Goal: Task Accomplishment & Management: Manage account settings

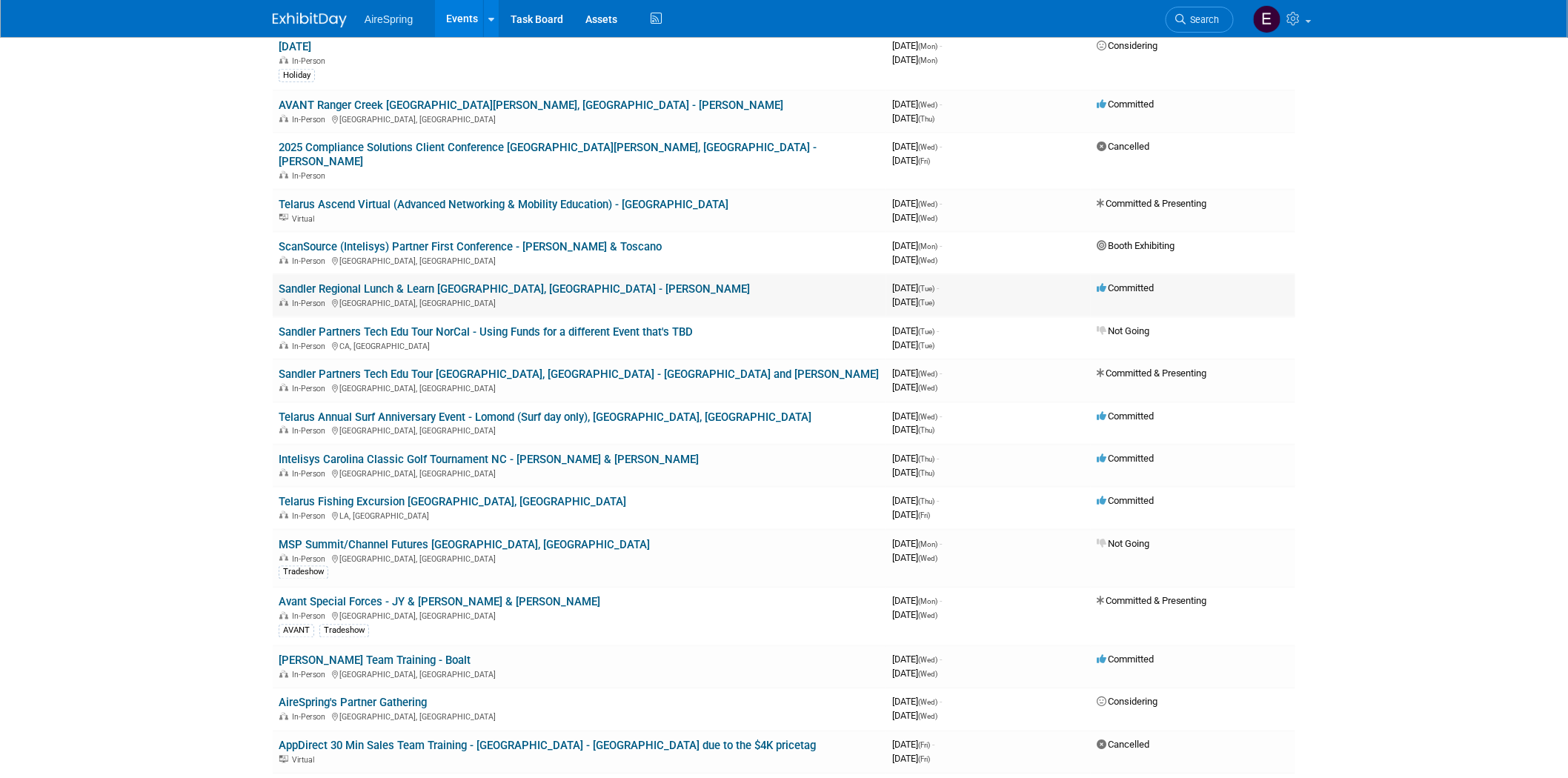
scroll to position [494, 0]
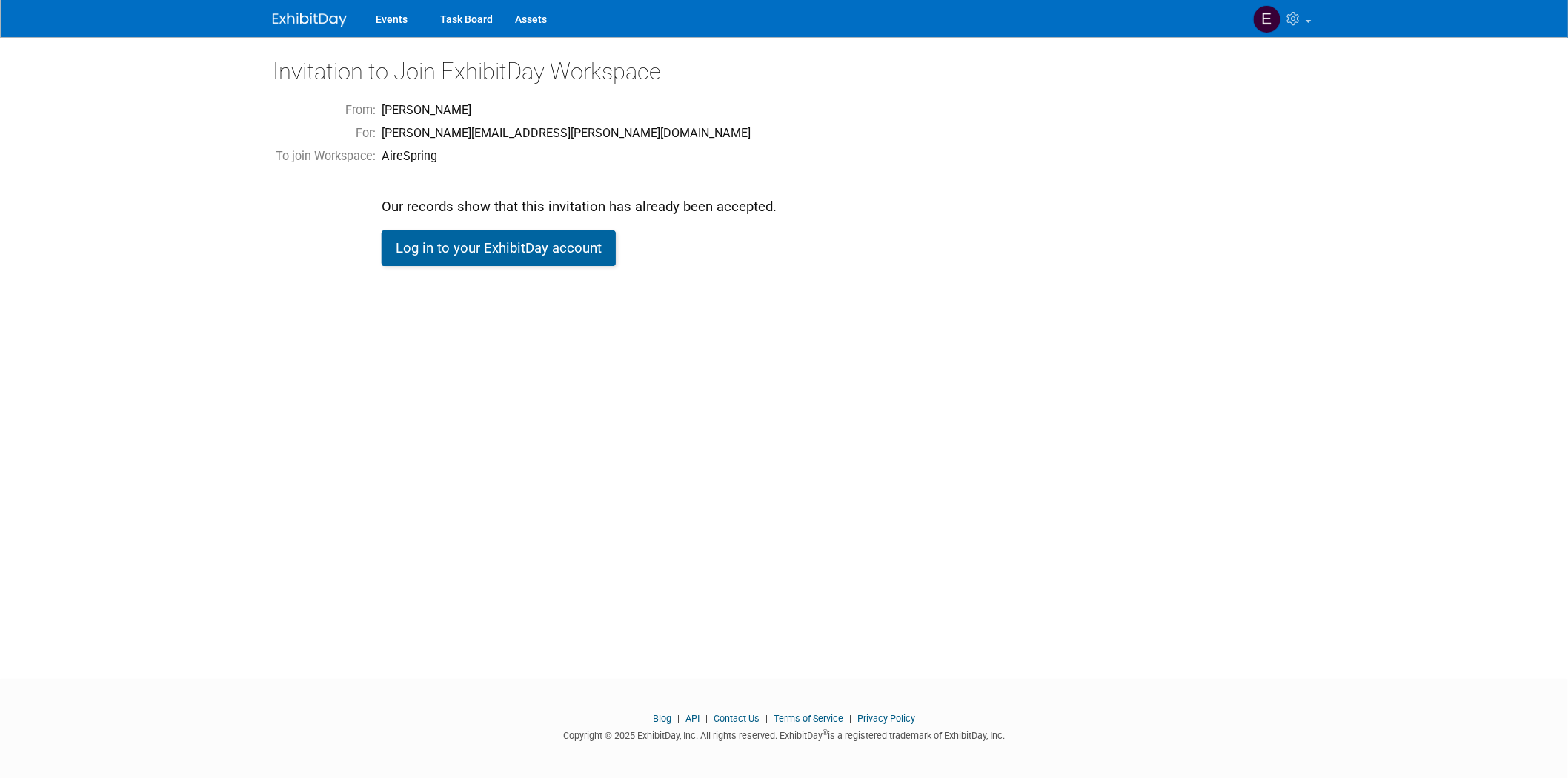
click at [492, 248] on link "Log in to your ExhibitDay account" at bounding box center [499, 248] width 234 height 36
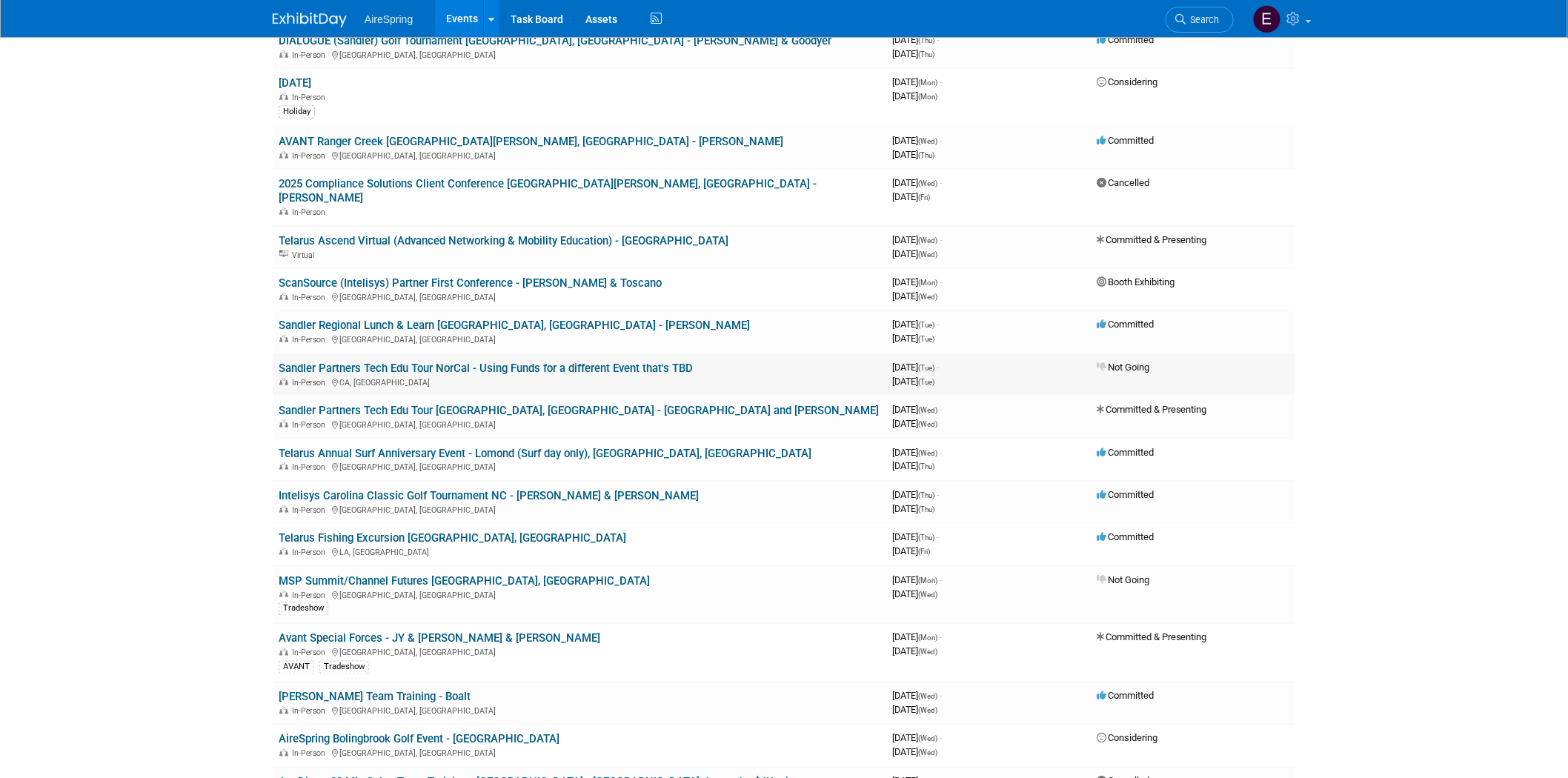
scroll to position [741, 0]
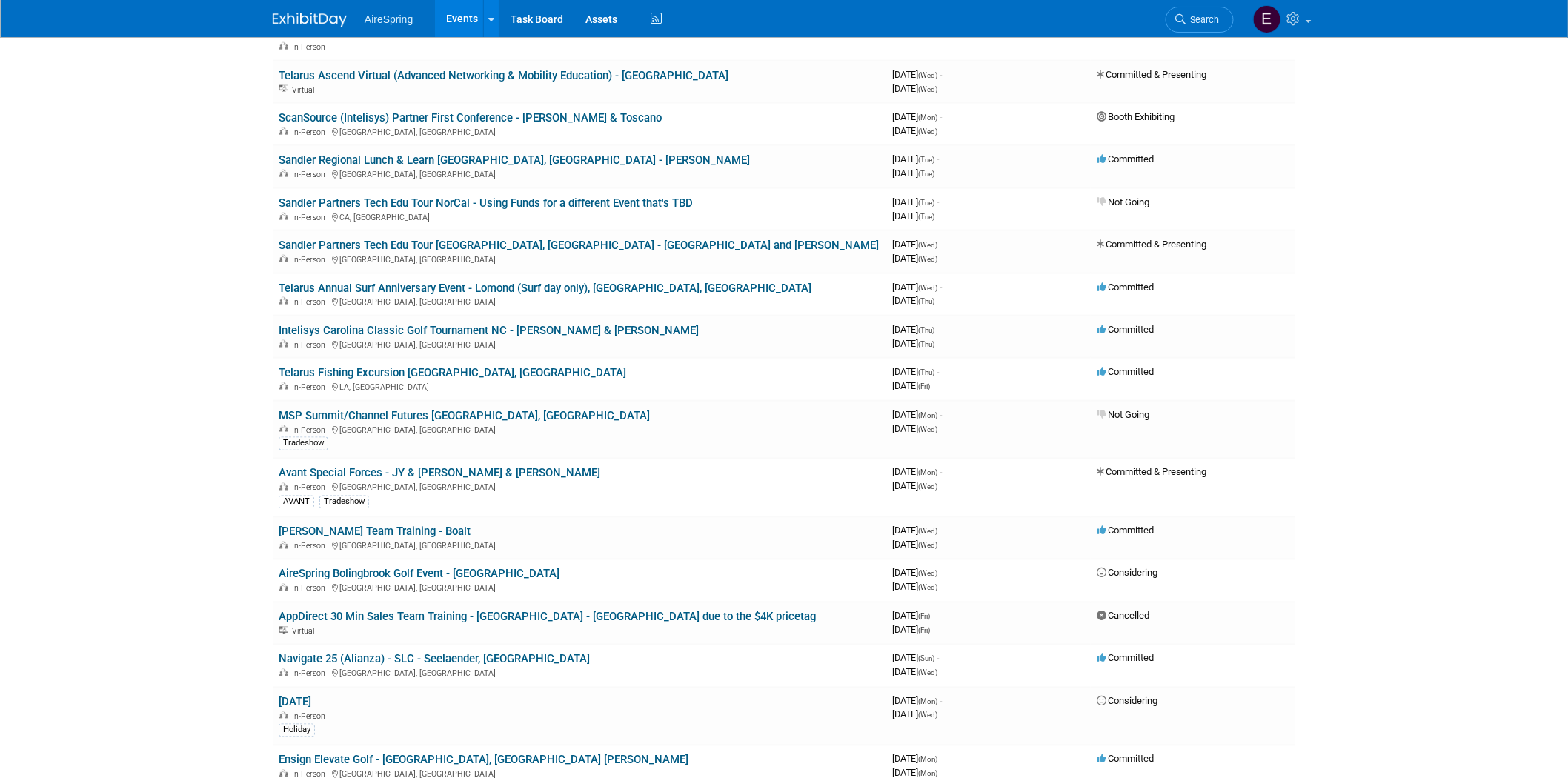
click at [398, 467] on link "Avant Special Forces - JY & [PERSON_NAME] & [PERSON_NAME]" at bounding box center [439, 474] width 322 height 13
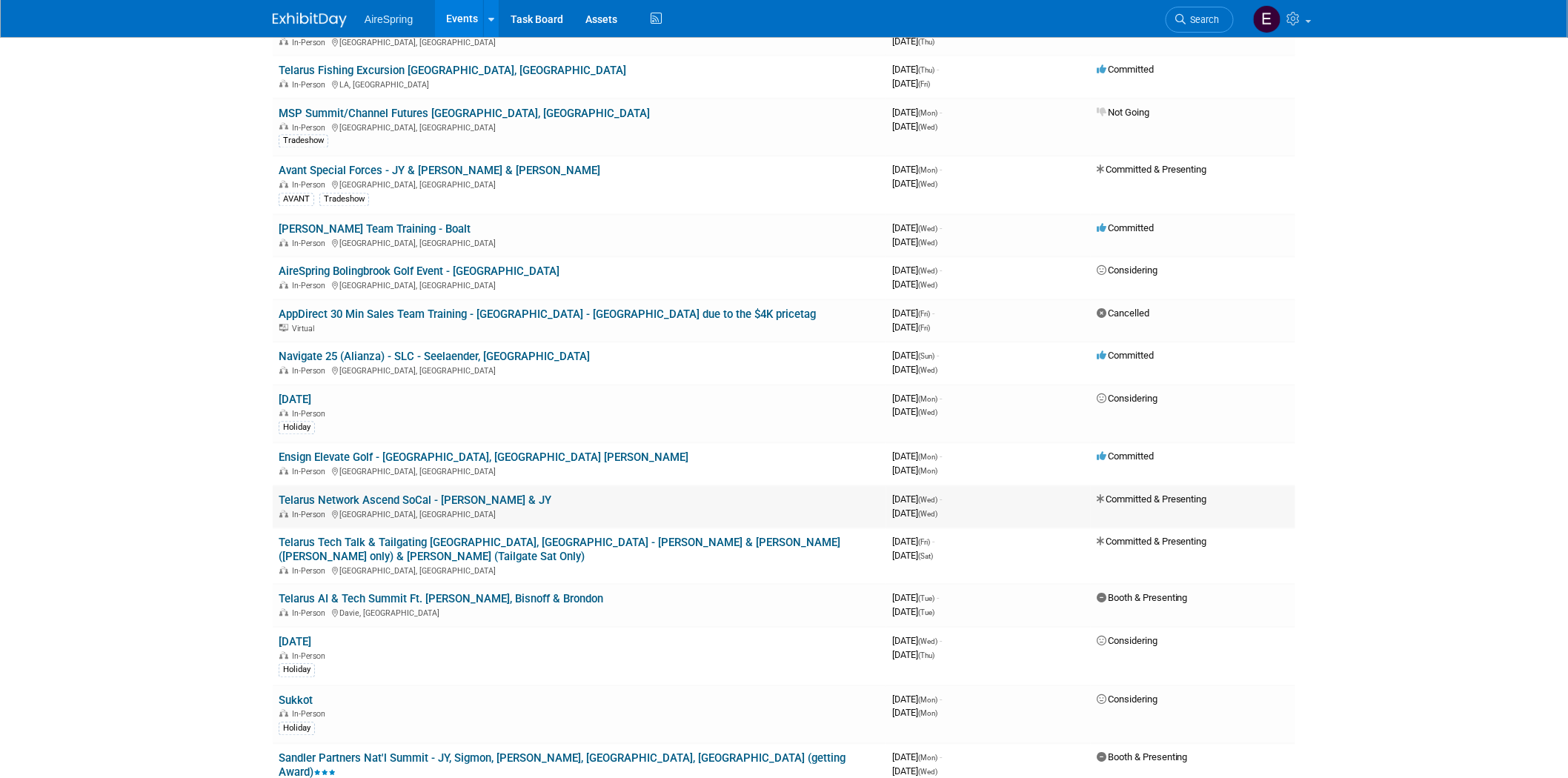
scroll to position [1070, 0]
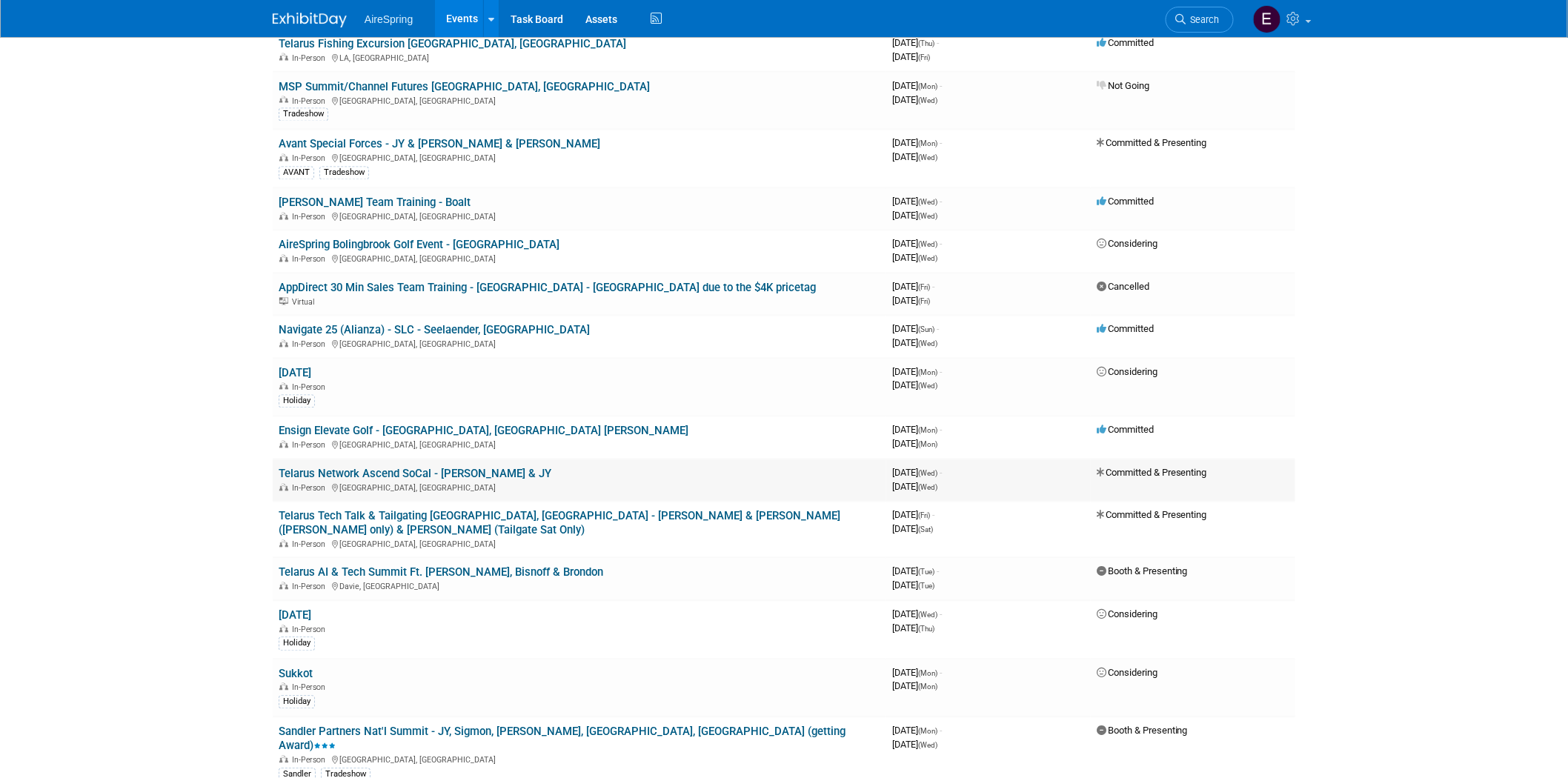
click at [410, 468] on link "Telarus Network Ascend SoCal - [PERSON_NAME] & JY" at bounding box center [415, 474] width 273 height 13
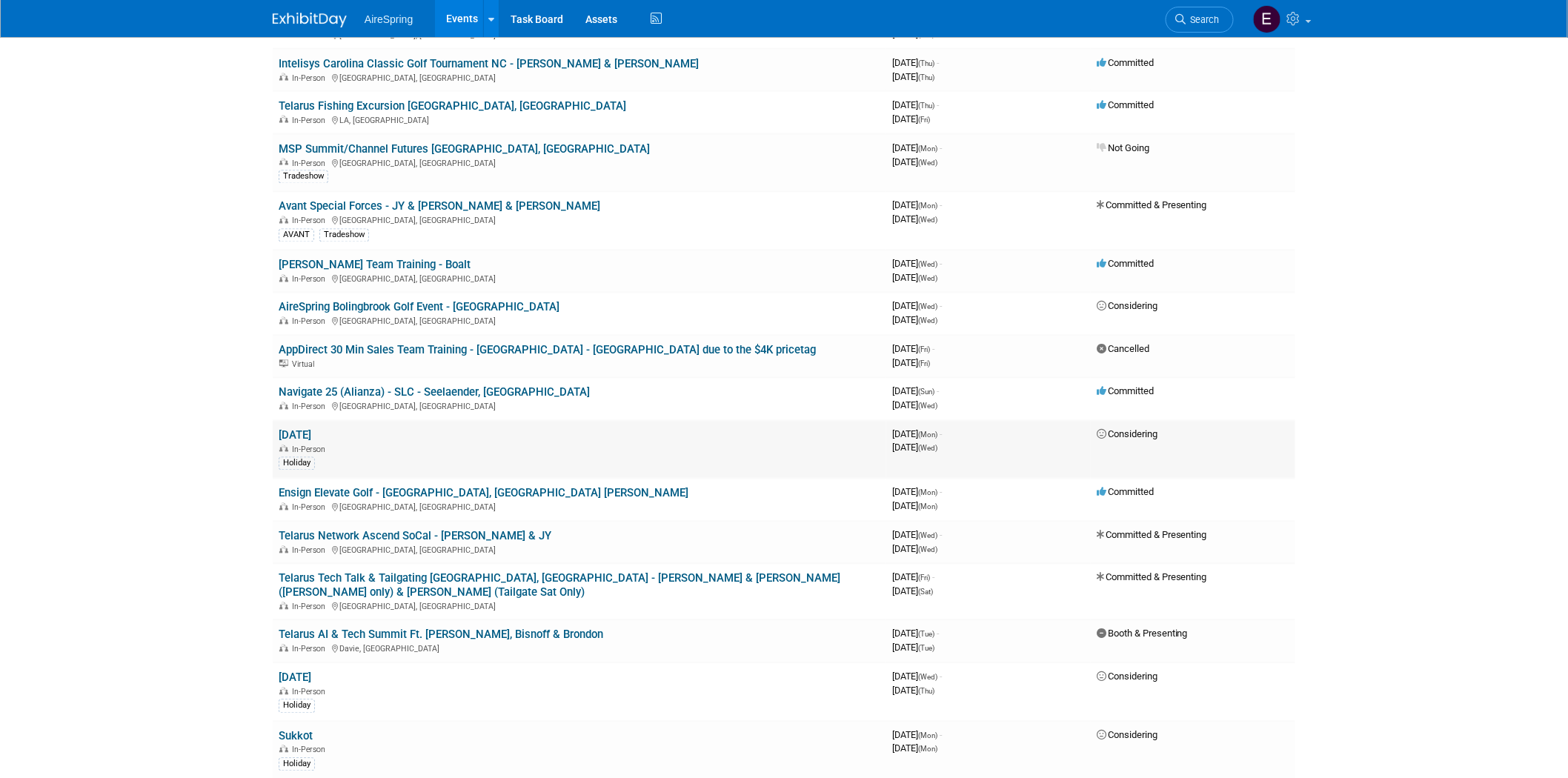
scroll to position [1152, 0]
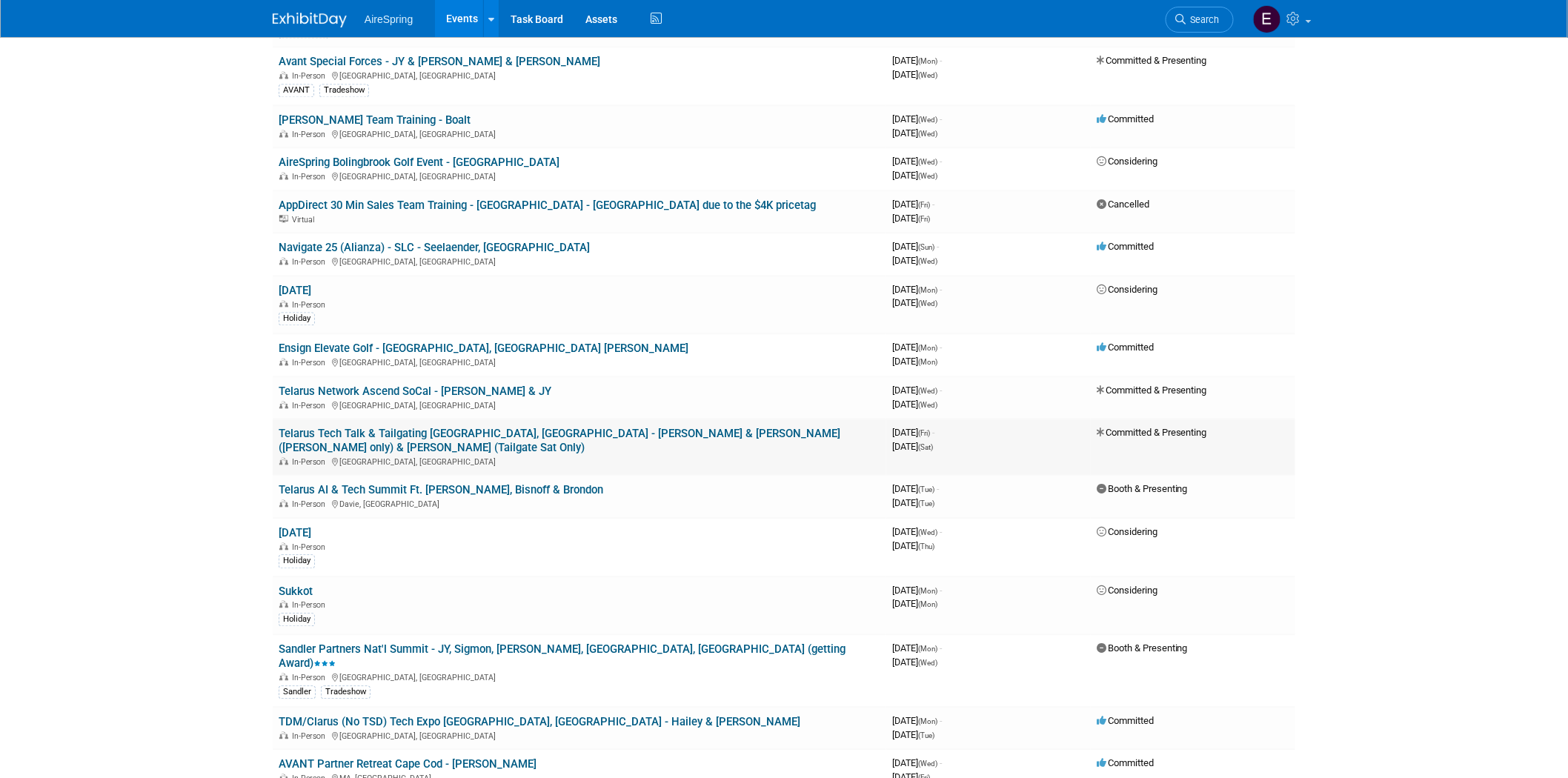
click at [516, 427] on link "Telarus Tech Talk & Tailgating [GEOGRAPHIC_DATA], [GEOGRAPHIC_DATA] - [PERSON_N…" at bounding box center [559, 441] width 562 height 28
click at [488, 427] on link "Telarus Tech Talk & Tailgating [GEOGRAPHIC_DATA], [GEOGRAPHIC_DATA] - [PERSON_N…" at bounding box center [559, 441] width 562 height 28
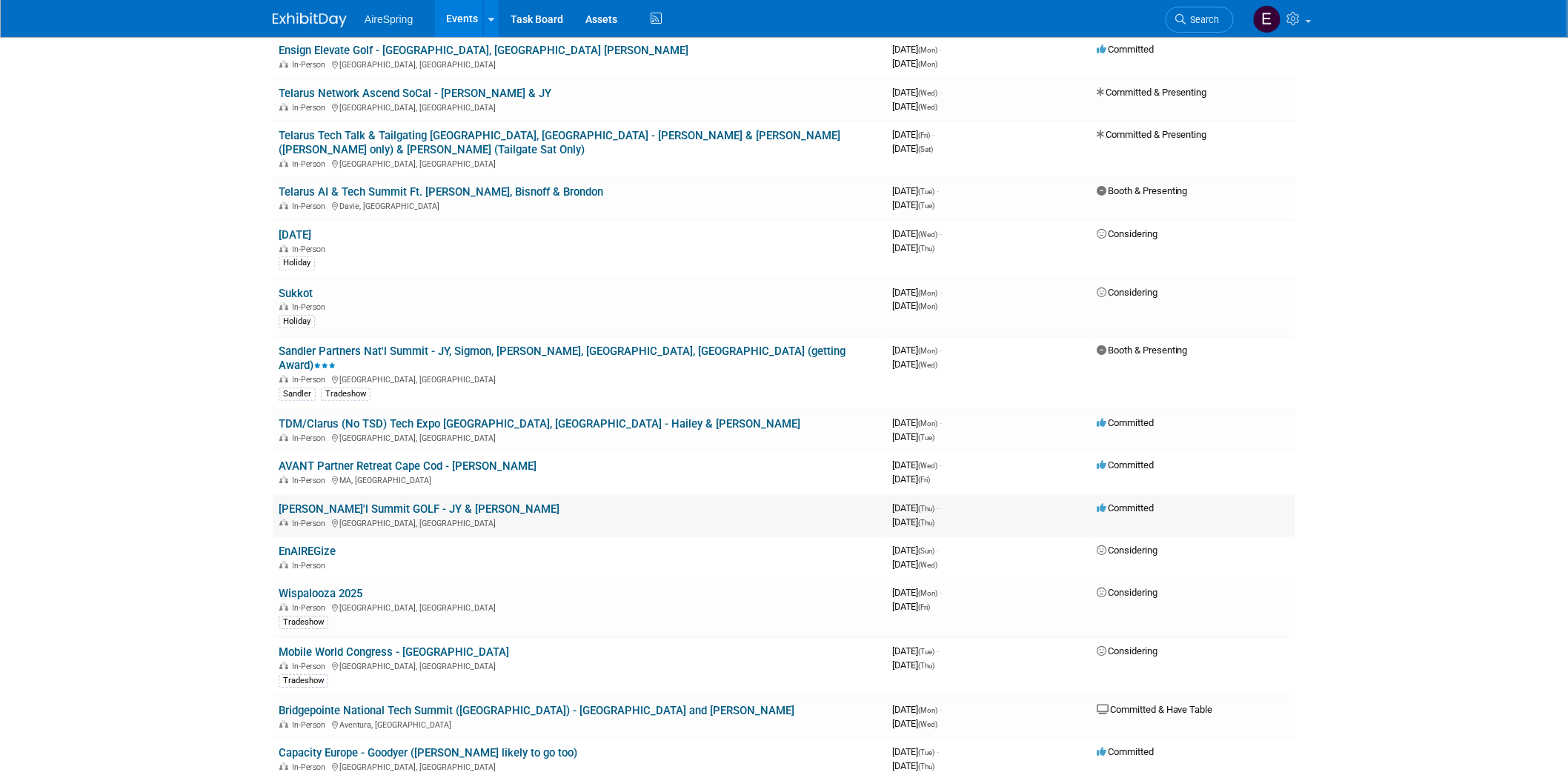
scroll to position [1235, 0]
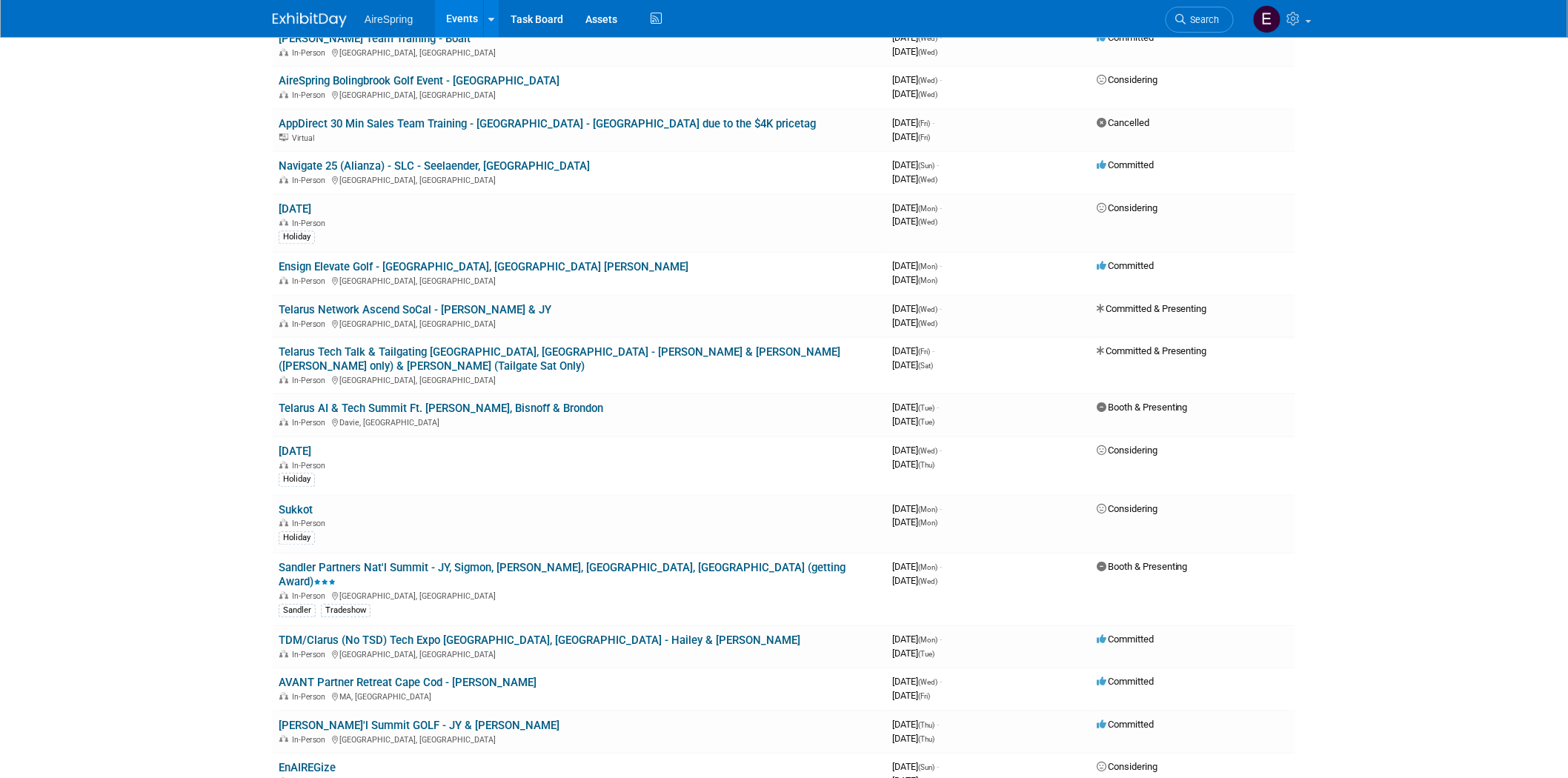
drag, startPoint x: 480, startPoint y: 361, endPoint x: 470, endPoint y: 365, distance: 10.8
click at [480, 401] on link "Telarus AI & Tech Summit Ft. [PERSON_NAME], Bisnoff & Brondon" at bounding box center [441, 408] width 324 height 13
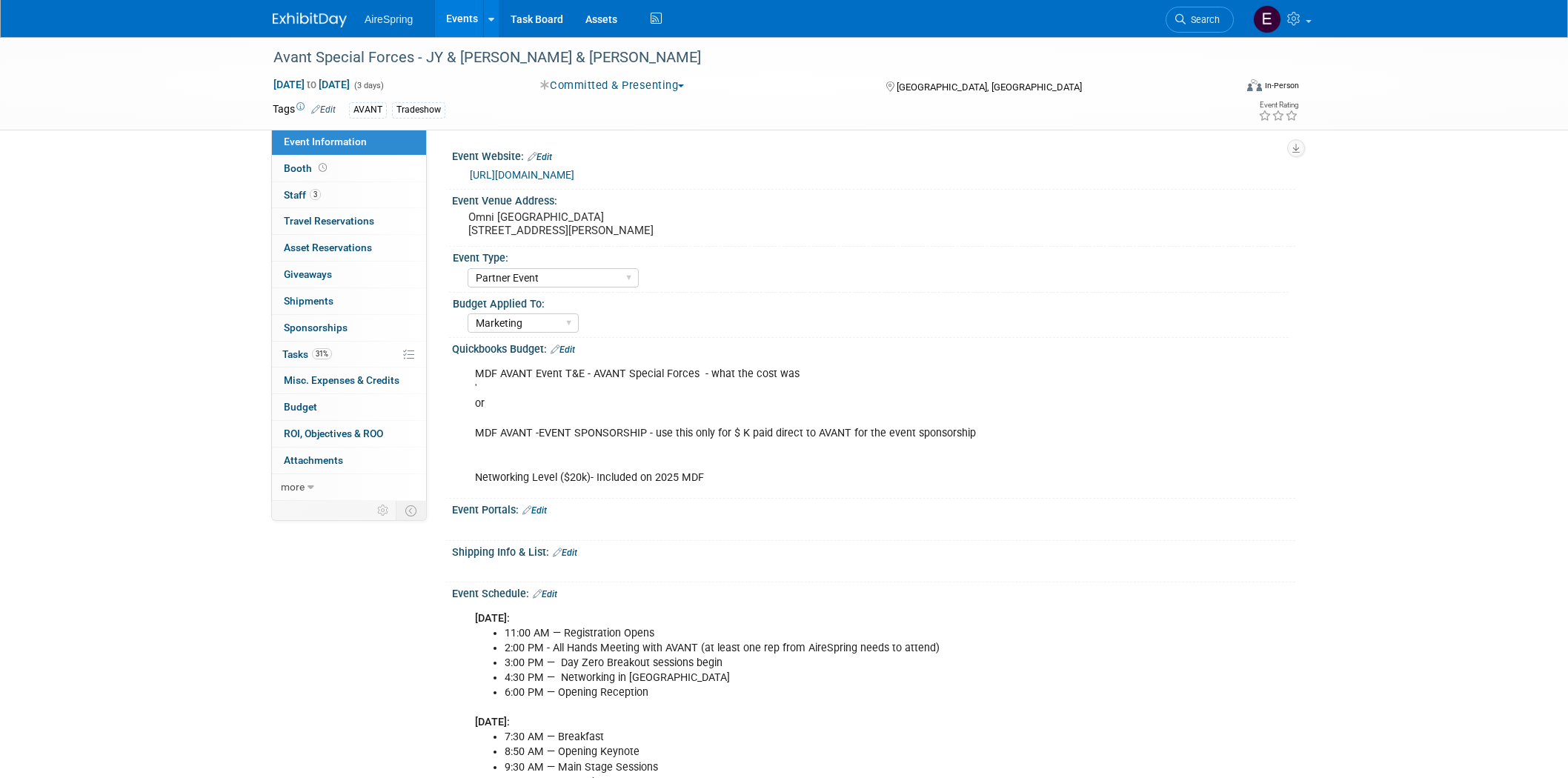
select select "Partner Event"
select select "Marketing"
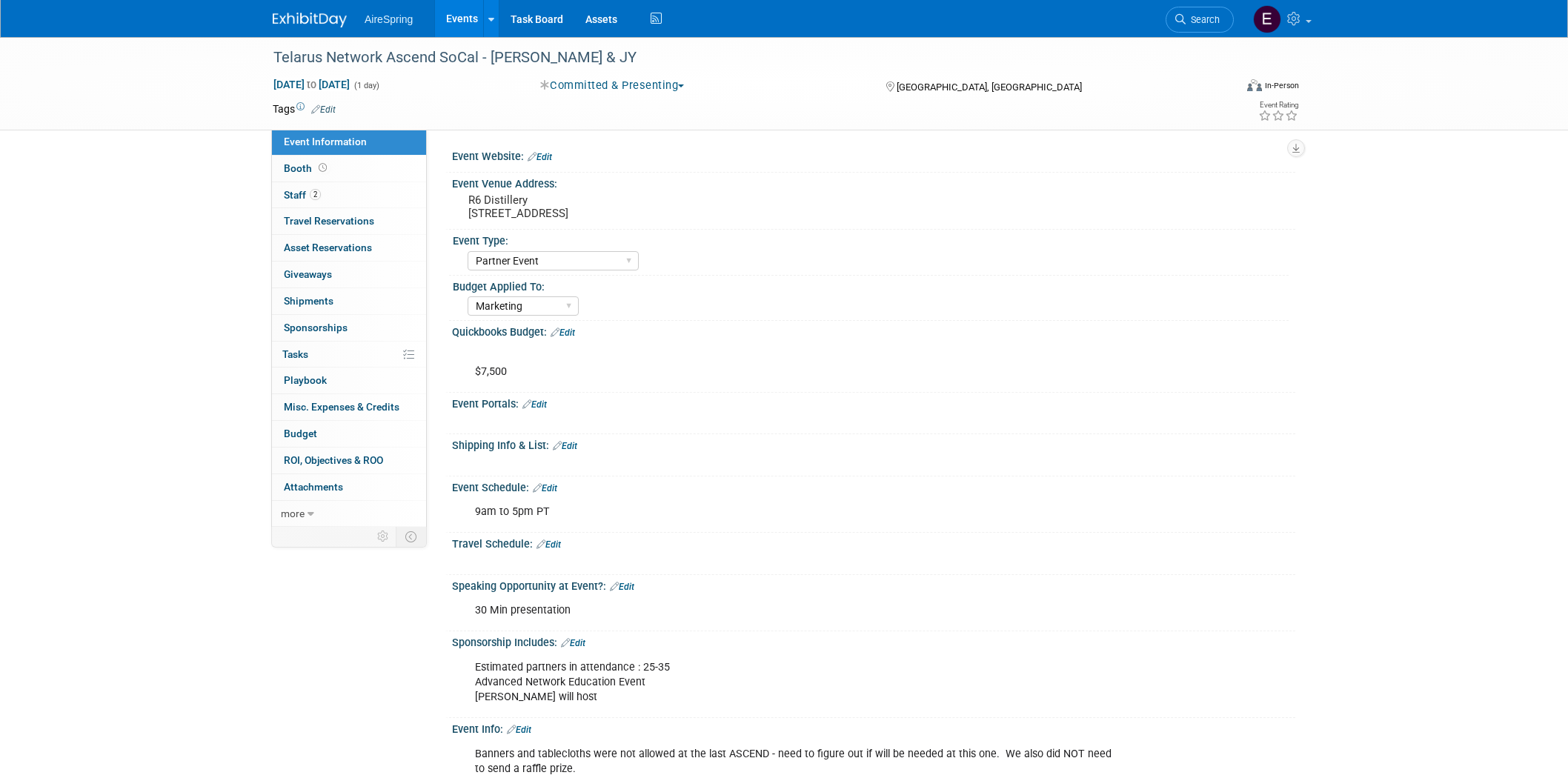
select select "Partner Event"
select select "Marketing"
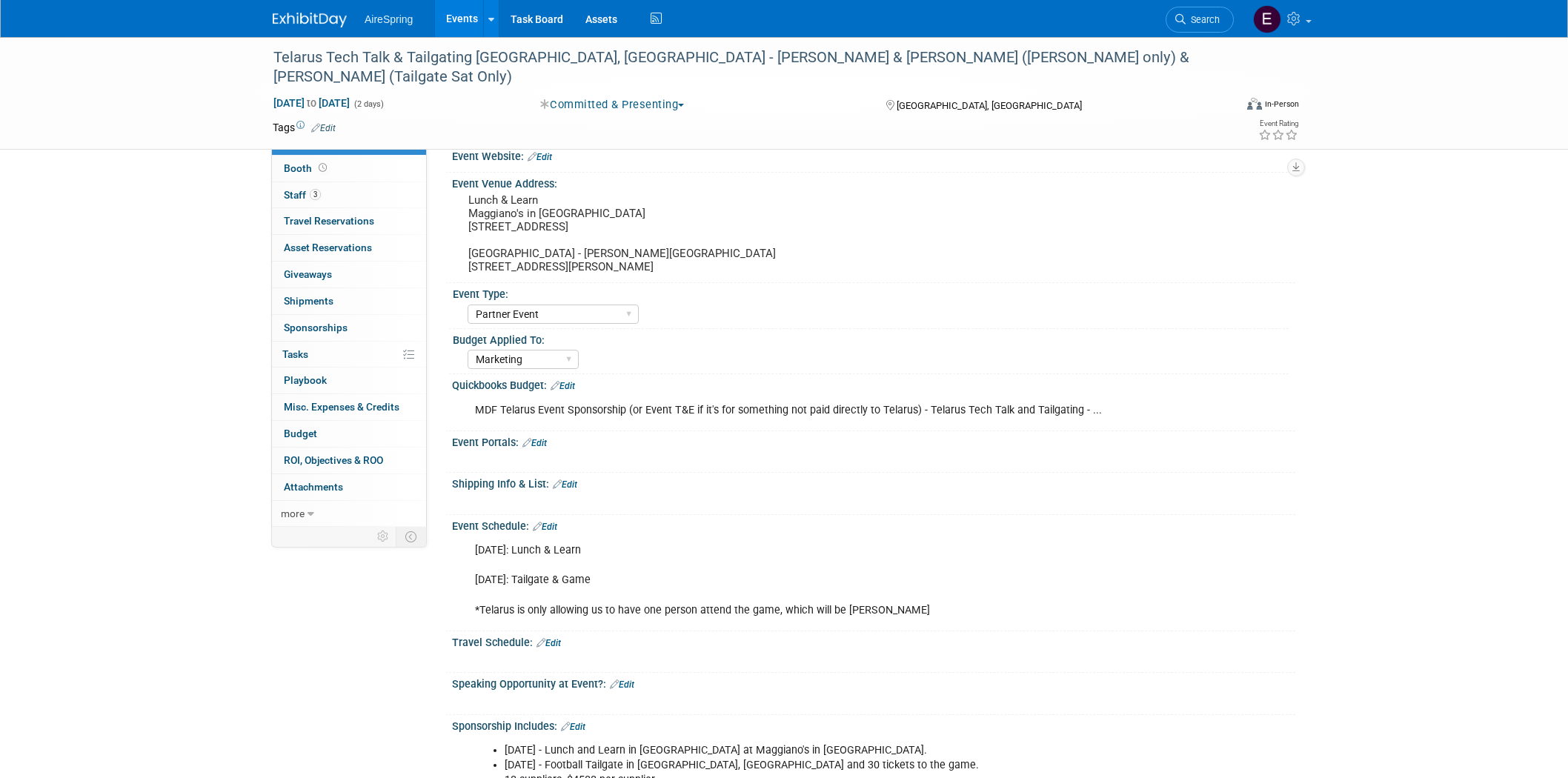
select select "Partner Event"
select select "Marketing"
click at [293, 195] on span "Staff 3" at bounding box center [302, 195] width 37 height 12
select select "Partner Event"
select select "Marketing"
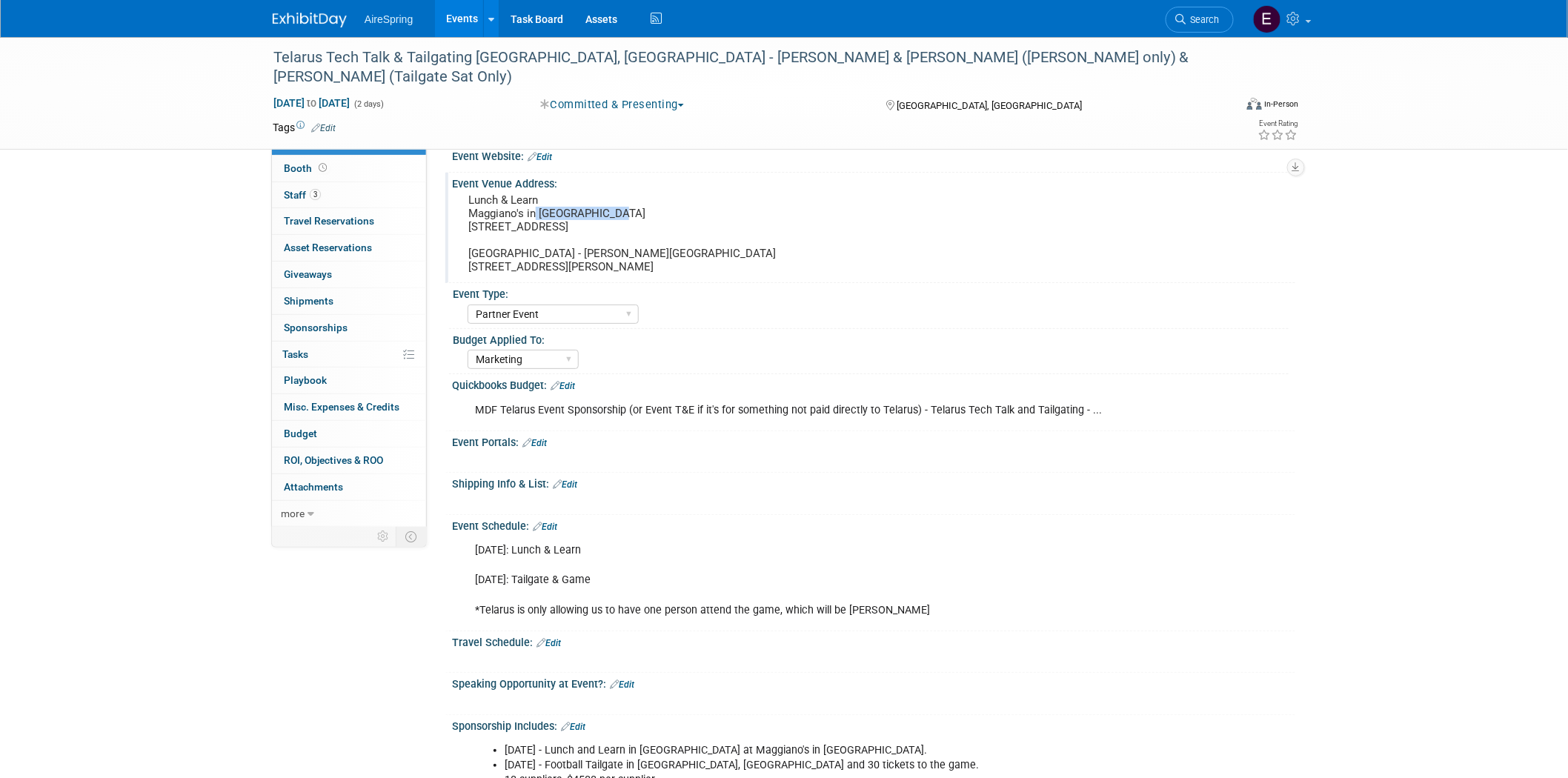
drag, startPoint x: 536, startPoint y: 209, endPoint x: 618, endPoint y: 210, distance: 82.0
click at [618, 210] on pre "Lunch & Learn Maggiano's in Perimeter Mall 4400 Ashford Dunwoody Rd Space #3035…" at bounding box center [627, 233] width 319 height 80
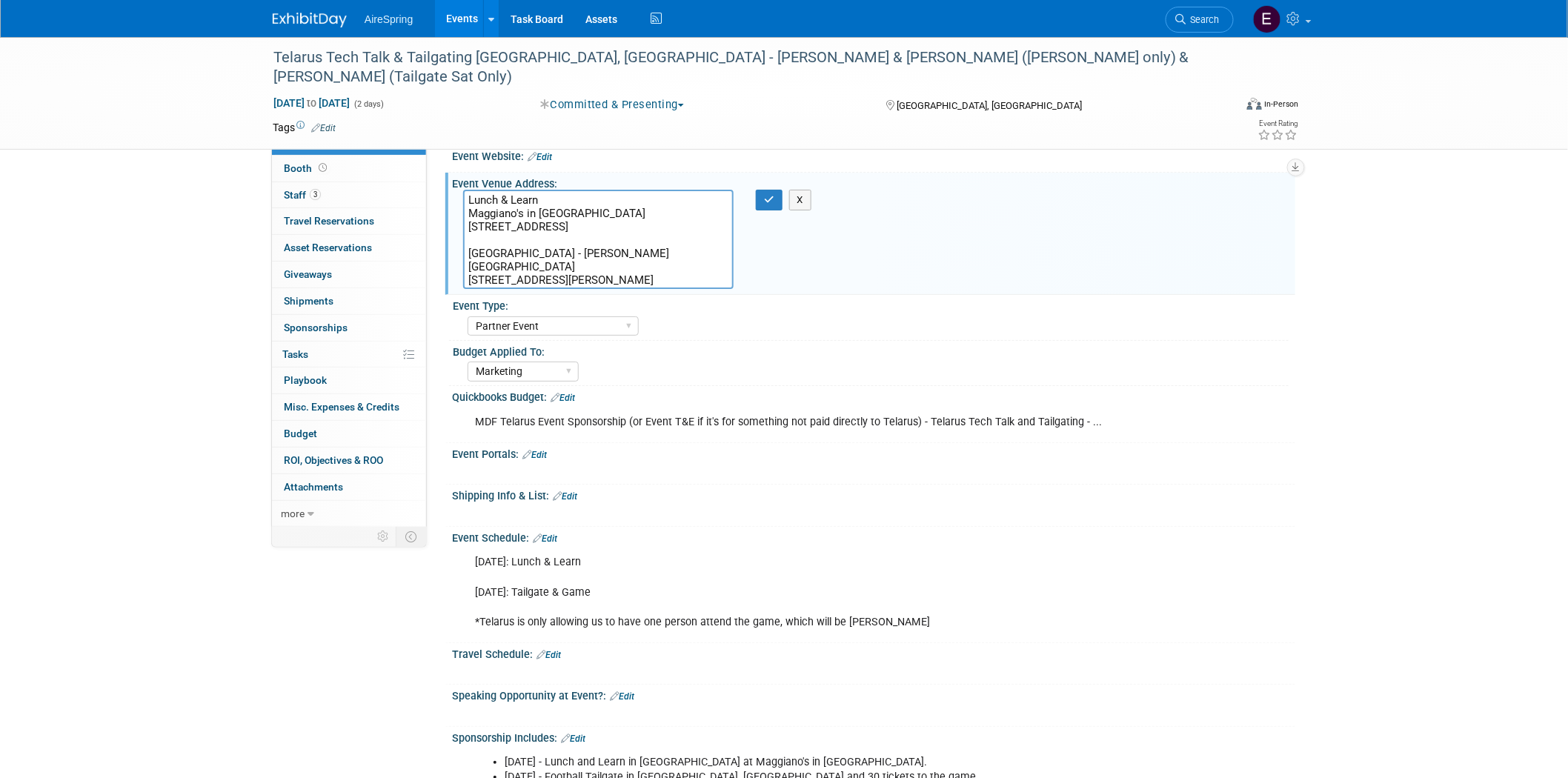
drag, startPoint x: 536, startPoint y: 210, endPoint x: 621, endPoint y: 216, distance: 85.2
click at [621, 217] on textarea "Lunch & Learn Maggiano's in Perimeter Mall 4400 Ashford Dunwoody Rd Space #3035…" at bounding box center [598, 239] width 271 height 99
drag, startPoint x: 557, startPoint y: 263, endPoint x: 653, endPoint y: 272, distance: 96.4
click at [649, 271] on textarea "Lunch & Learn Maggiano's in Perimeter Mall 4400 Ashford Dunwoody Rd Space #3035…" at bounding box center [598, 239] width 271 height 99
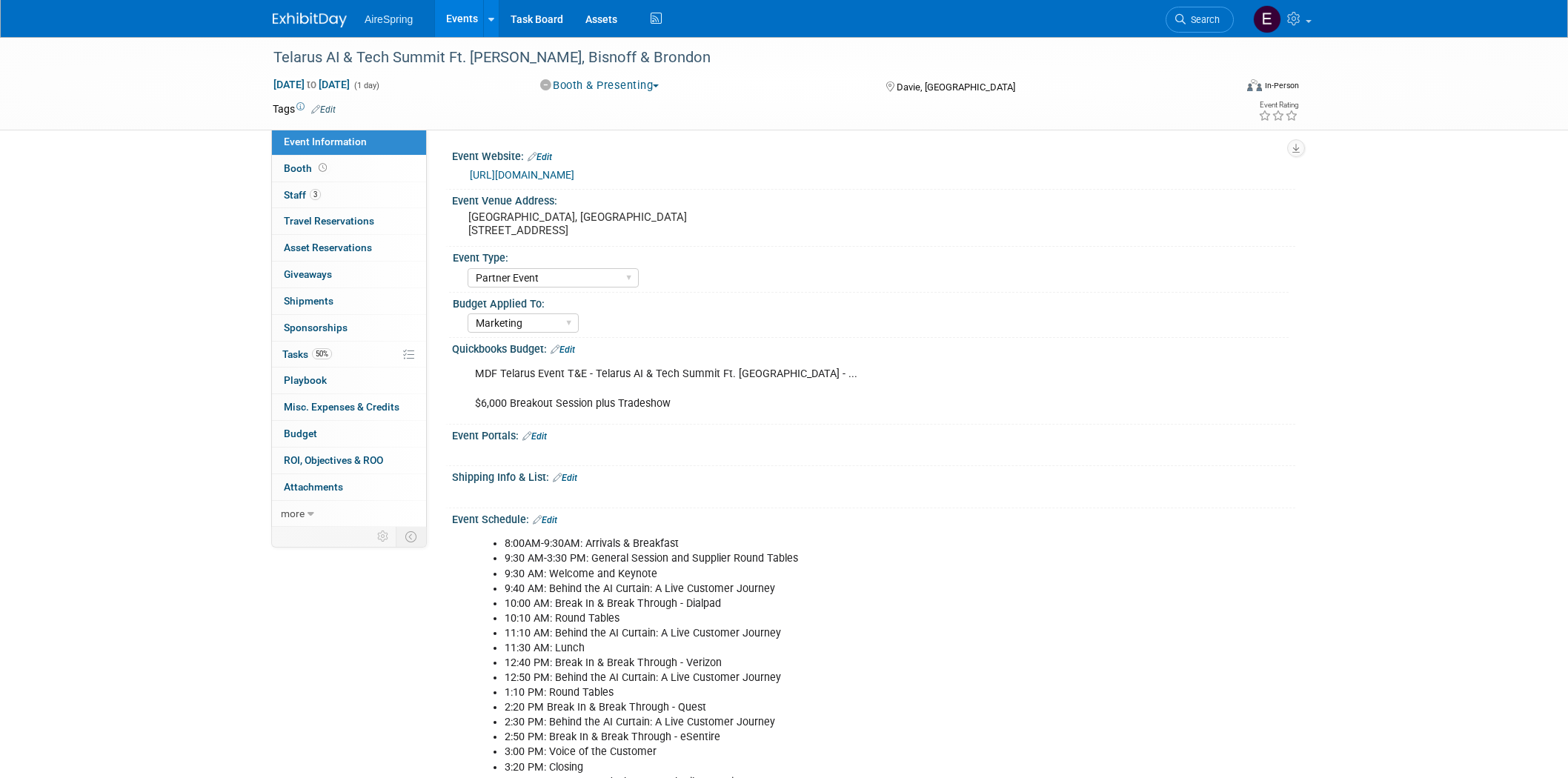
select select "Partner Event"
select select "Marketing"
drag, startPoint x: 271, startPoint y: 53, endPoint x: 480, endPoint y: 72, distance: 209.9
click at [542, 56] on div "Telarus AI & Tech Summit Ft. [PERSON_NAME], Bisnoff & Brondon" at bounding box center [740, 58] width 944 height 27
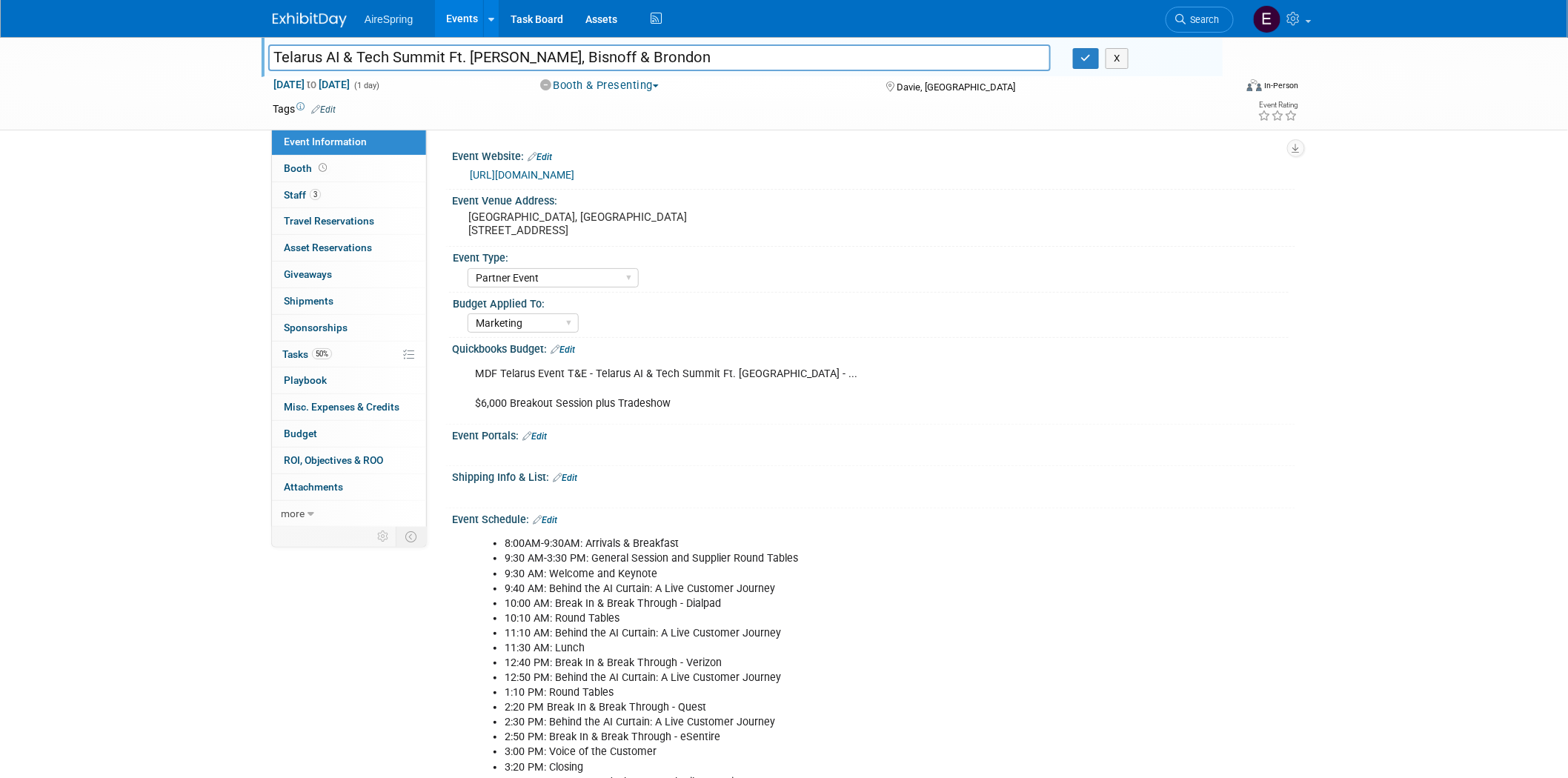
drag, startPoint x: 272, startPoint y: 52, endPoint x: 539, endPoint y: 54, distance: 267.0
click at [539, 54] on input "Telarus AI & Tech Summit Ft. [PERSON_NAME], Bisnoff & Brondon" at bounding box center [659, 57] width 783 height 26
drag, startPoint x: 491, startPoint y: 211, endPoint x: 722, endPoint y: 216, distance: 231.1
click at [722, 216] on div "Seminole Hard Rock Hotel & Casino Hollywood, FL 1 Seminole Way, Davie, FL 33314" at bounding box center [627, 224] width 329 height 34
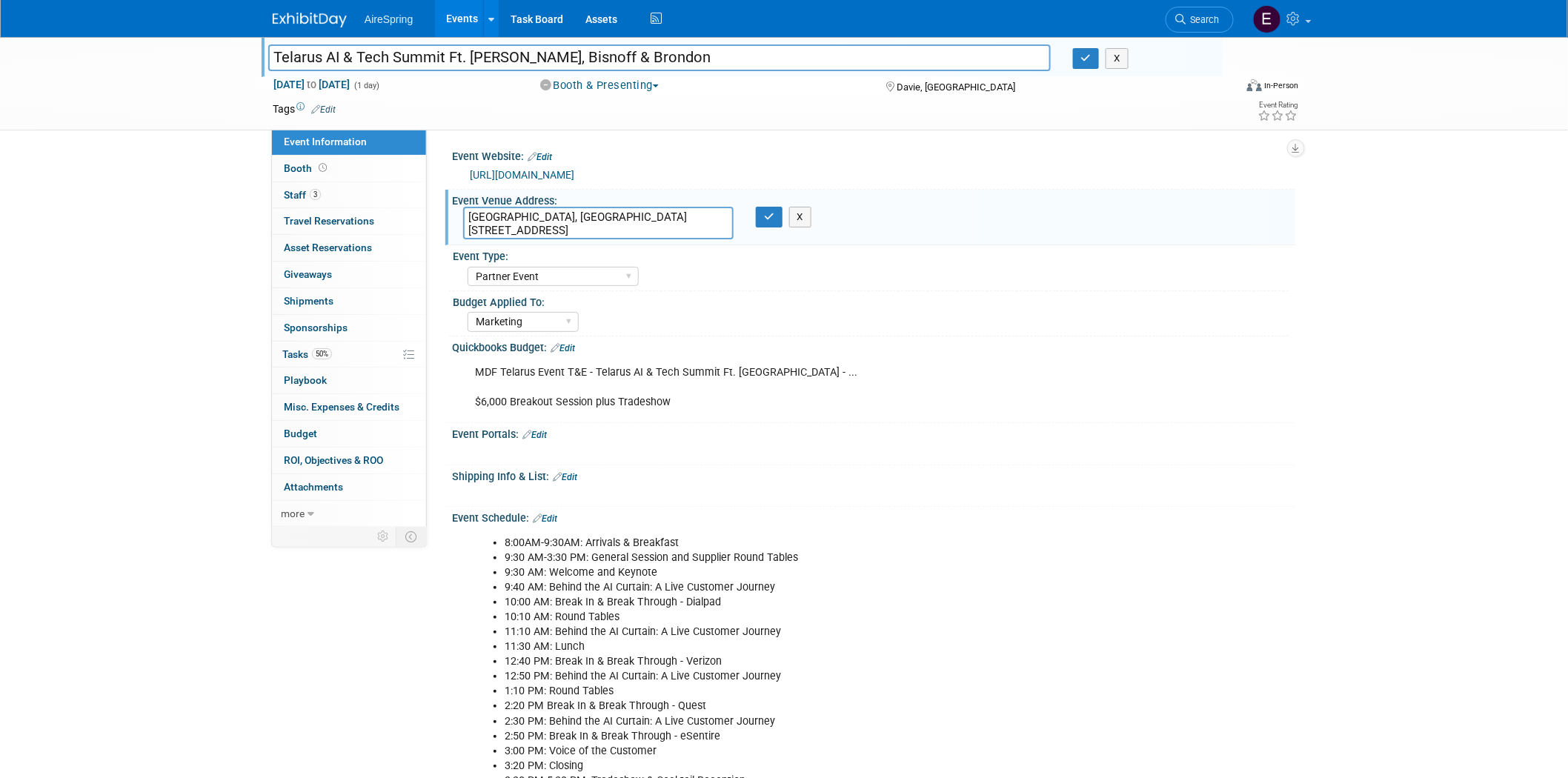
drag, startPoint x: 475, startPoint y: 215, endPoint x: 722, endPoint y: 223, distance: 247.1
click at [724, 211] on textarea "Seminole Hard Rock Hotel & Casino Hollywood, FL 1 Seminole Way, Davie, FL 33314" at bounding box center [598, 223] width 271 height 33
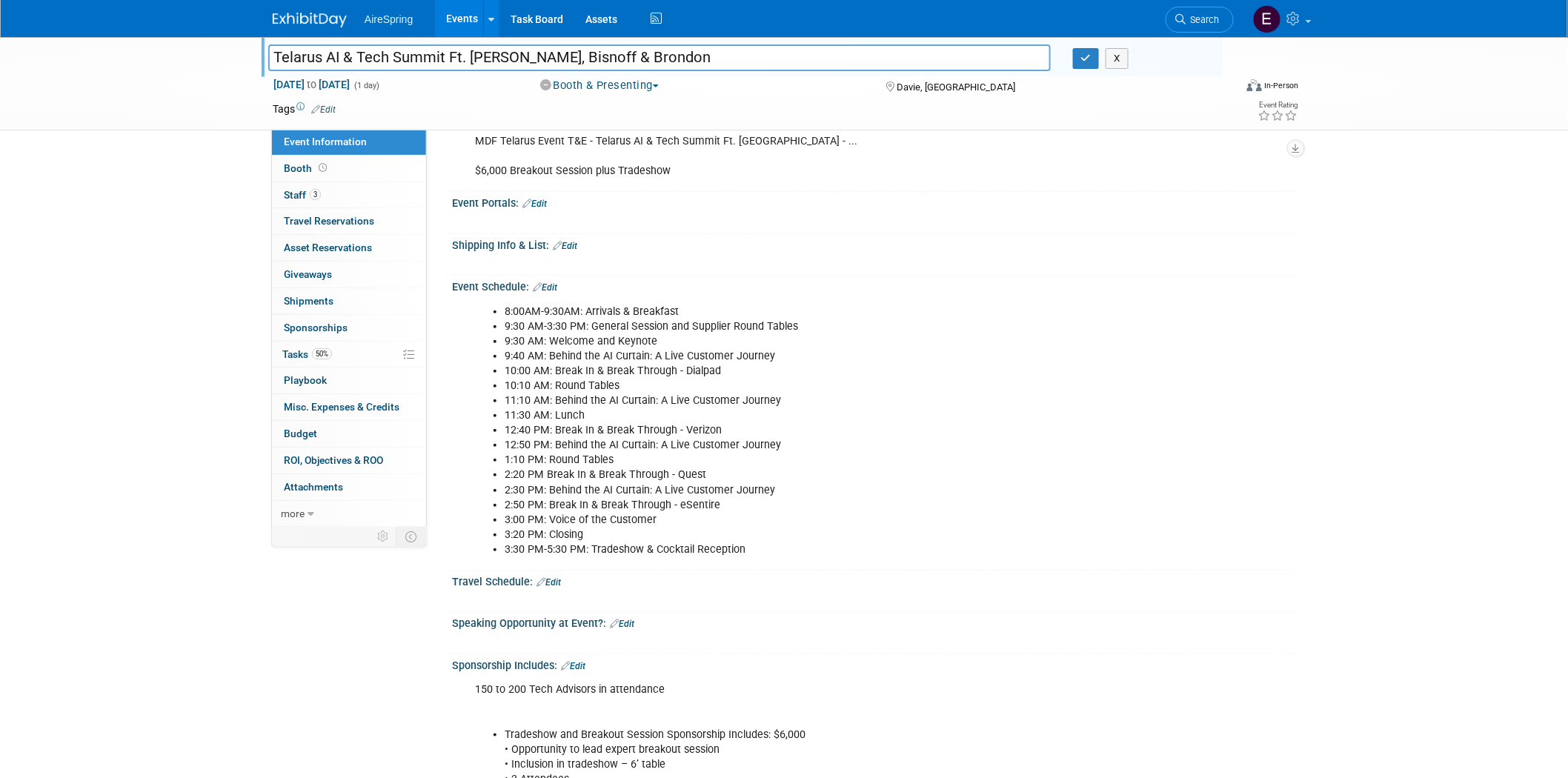
scroll to position [247, 0]
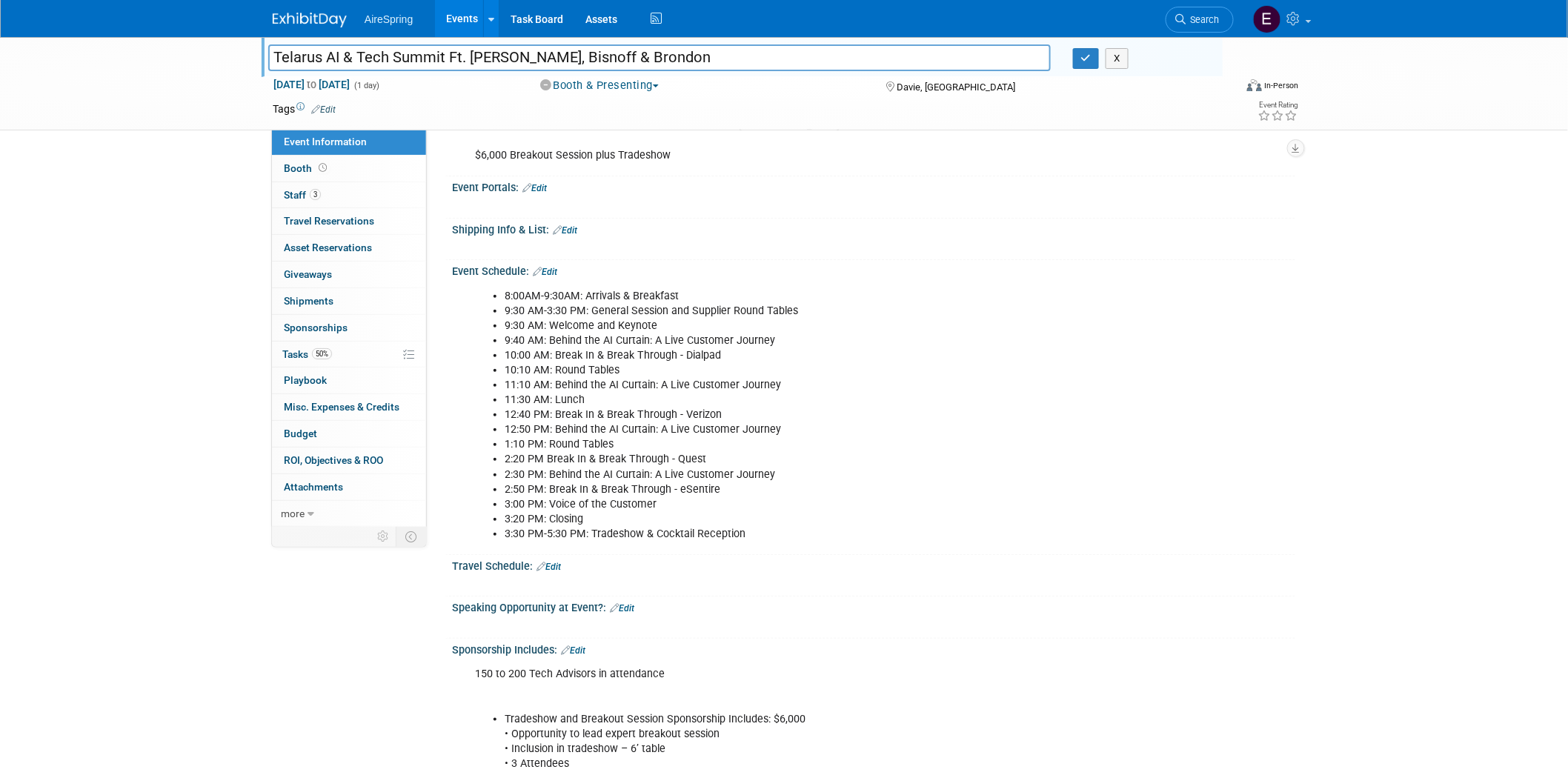
drag, startPoint x: 703, startPoint y: 480, endPoint x: 700, endPoint y: 473, distance: 7.6
click at [700, 474] on ul "8:00AM-9:30AM: Arrivals & Breakfast 9:30 AM-3:30 PM: General Session and Suppli…" at bounding box center [799, 415] width 648 height 253
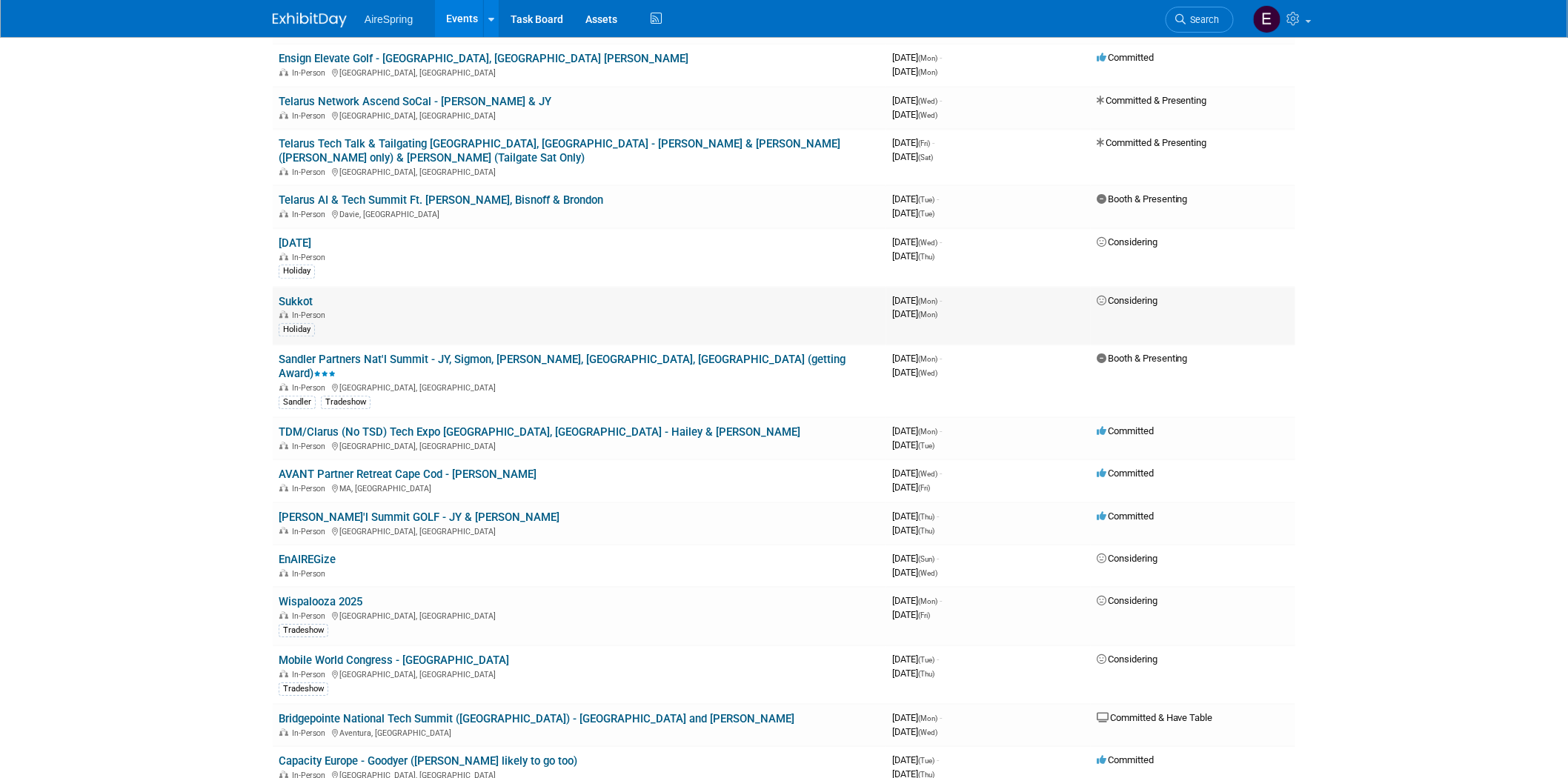
scroll to position [1482, 0]
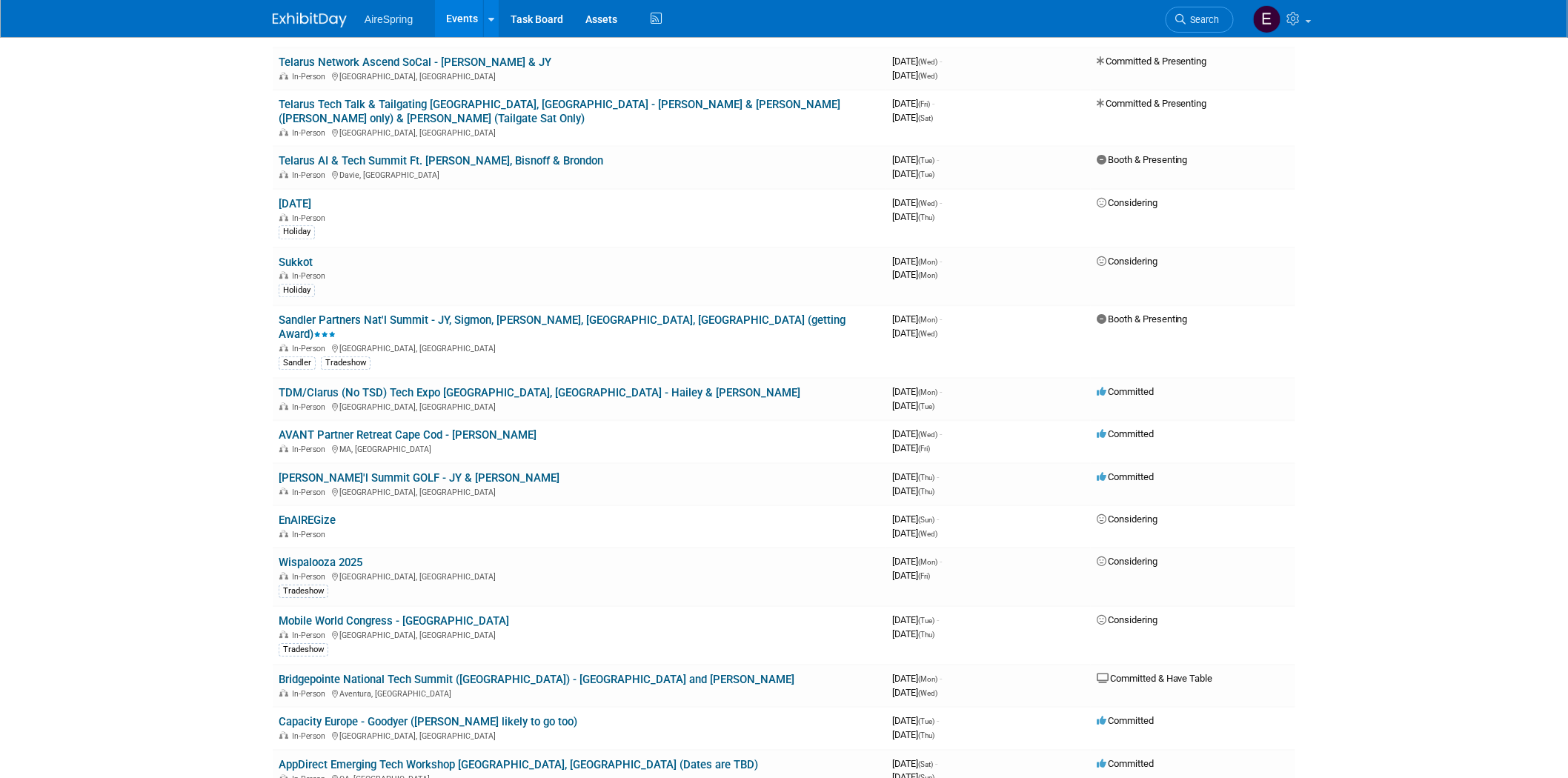
drag, startPoint x: 536, startPoint y: 270, endPoint x: 383, endPoint y: 280, distance: 153.3
click at [536, 313] on link "Sandler Partners Nat'l Summit - JY, Sigmon, [PERSON_NAME], [GEOGRAPHIC_DATA], […" at bounding box center [562, 327] width 567 height 28
click at [455, 313] on link "Sandler Partners Nat'l Summit - JY, Sigmon, [PERSON_NAME], [GEOGRAPHIC_DATA], […" at bounding box center [562, 327] width 567 height 28
click at [413, 386] on link "TDM/Clarus (No TSD) Tech Expo [GEOGRAPHIC_DATA], [GEOGRAPHIC_DATA] - Hailey & […" at bounding box center [539, 393] width 521 height 13
drag, startPoint x: 420, startPoint y: 371, endPoint x: 31, endPoint y: 474, distance: 402.4
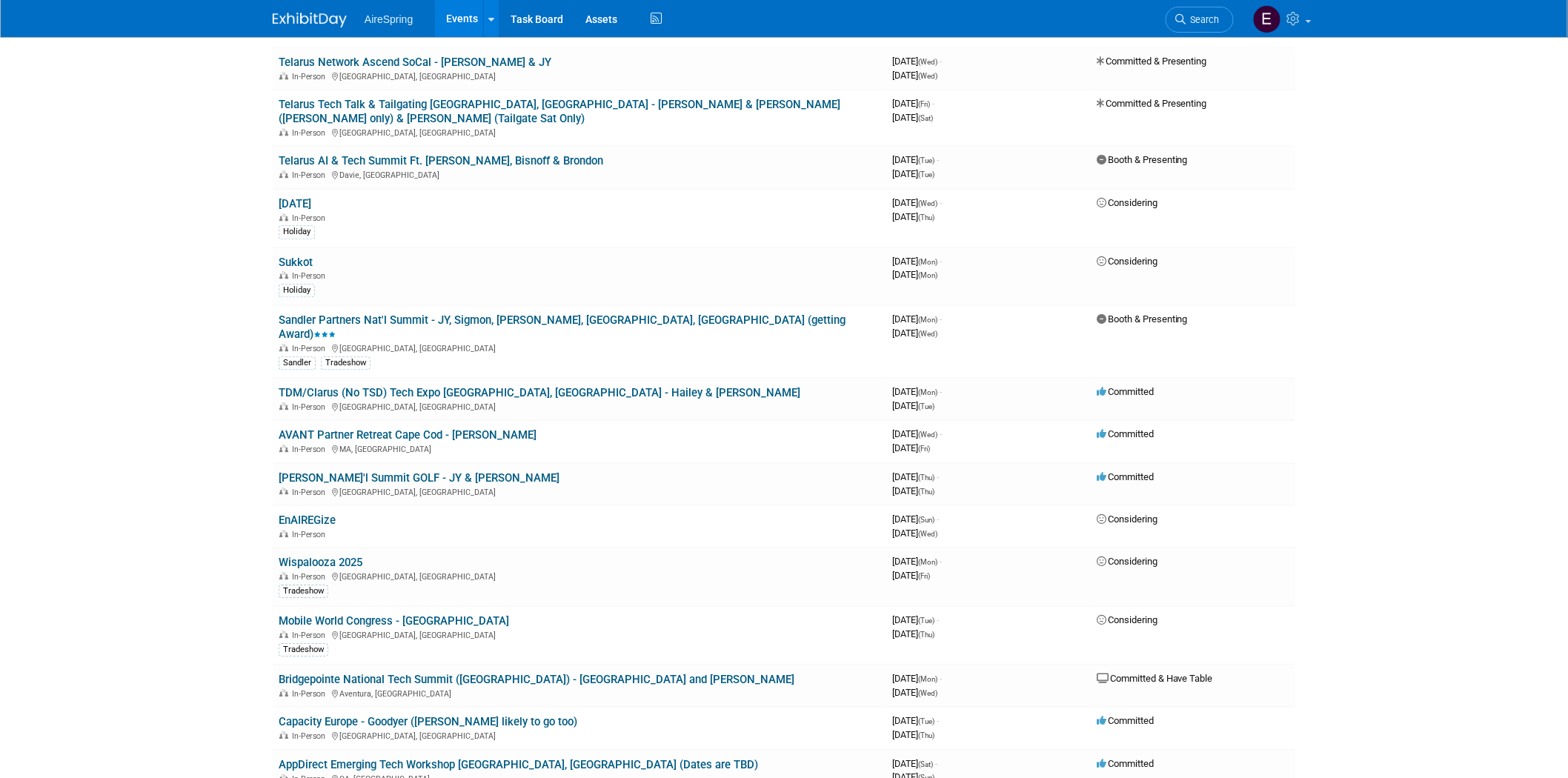
click at [420, 428] on link "AVANT Partner Retreat Cape Cod - [PERSON_NAME]" at bounding box center [408, 435] width 258 height 13
click at [449, 471] on link "[PERSON_NAME]'l Summit GOLF - JY & [PERSON_NAME]" at bounding box center [419, 478] width 280 height 13
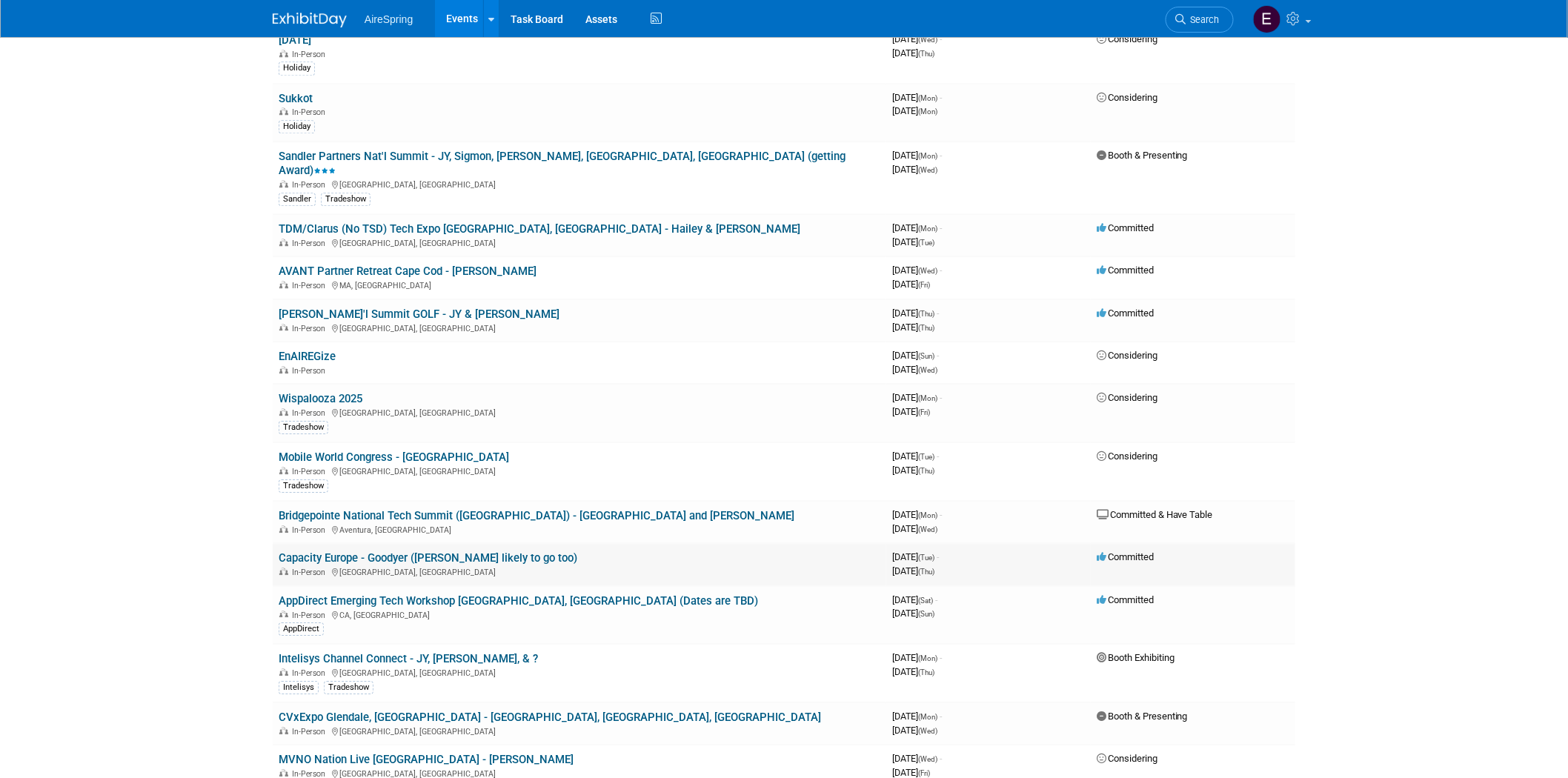
scroll to position [1646, 0]
click at [468, 508] on link "Bridgepointe National Tech Summit ([GEOGRAPHIC_DATA]) - [GEOGRAPHIC_DATA] and […" at bounding box center [536, 515] width 515 height 13
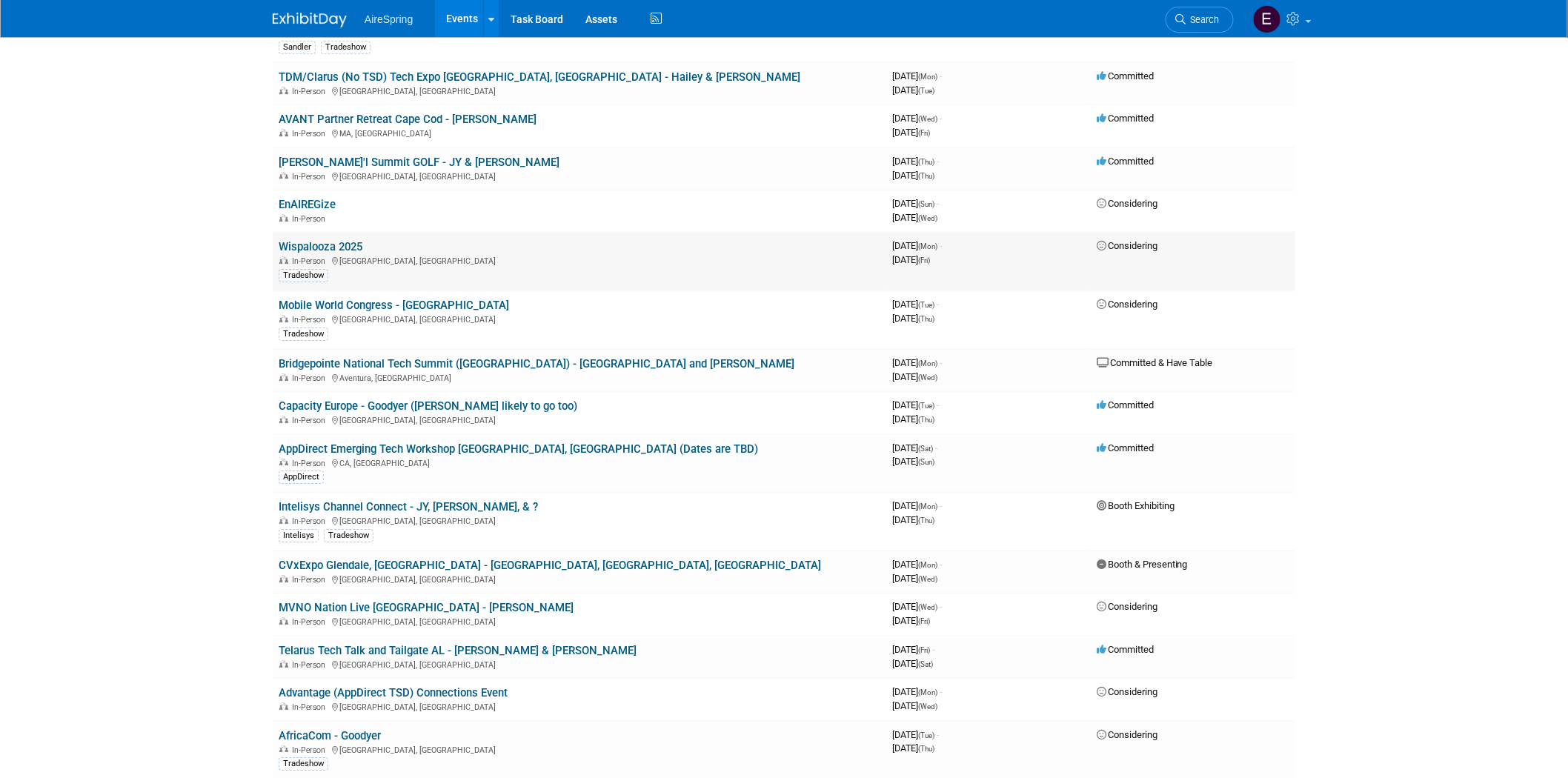
scroll to position [1811, 0]
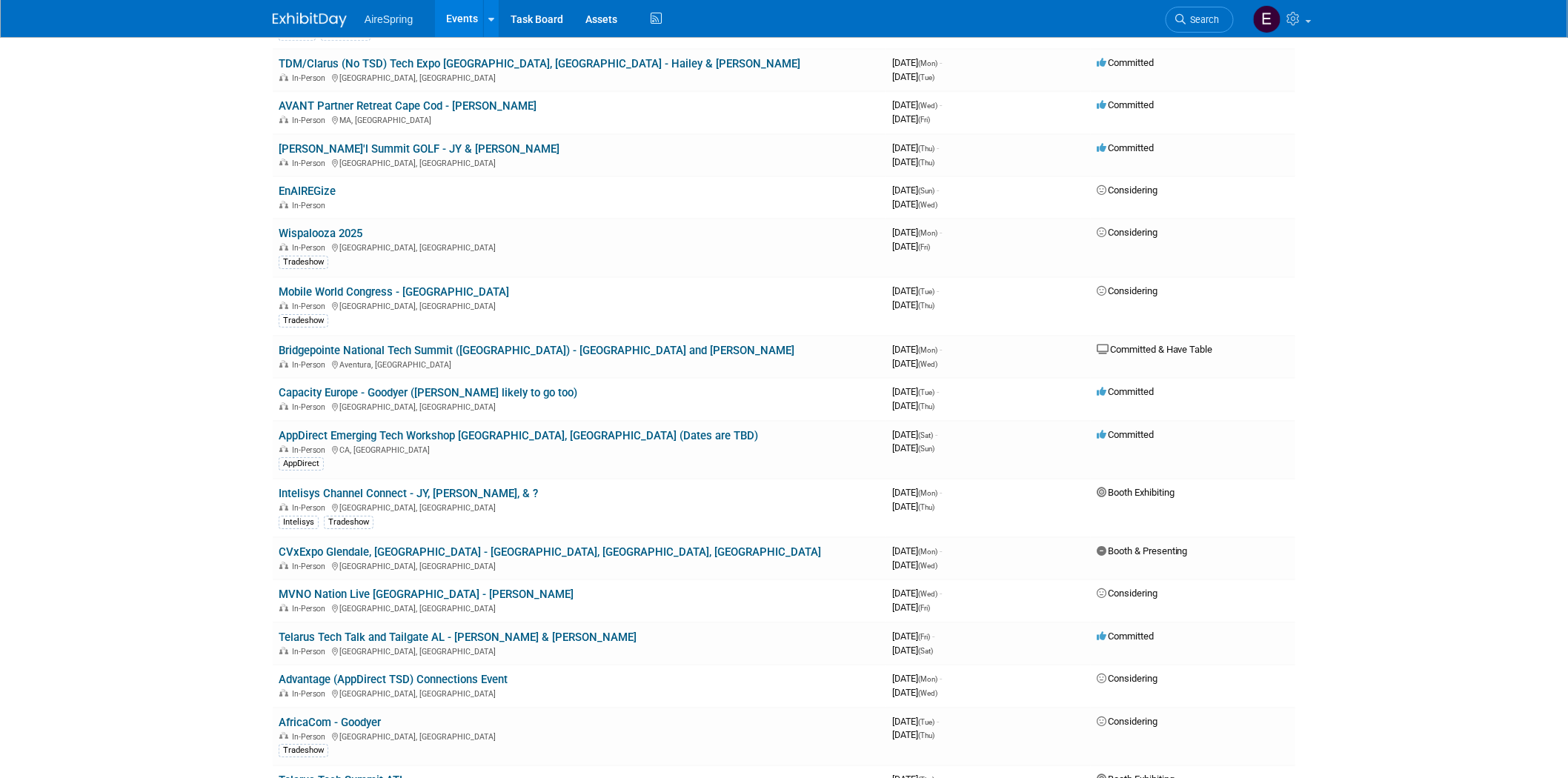
drag, startPoint x: 430, startPoint y: 323, endPoint x: 232, endPoint y: 410, distance: 216.3
click at [430, 386] on link "Capacity Europe - Goodyer ([PERSON_NAME] likely to go too)" at bounding box center [428, 393] width 298 height 13
click at [454, 429] on link "AppDirect Emerging Tech Workshop Orange County, CA (Dates are TBD)" at bounding box center [518, 436] width 480 height 13
click at [404, 630] on link "Telarus Tech Talk and Tailgate AL - Michael & Frederick" at bounding box center [458, 637] width 358 height 13
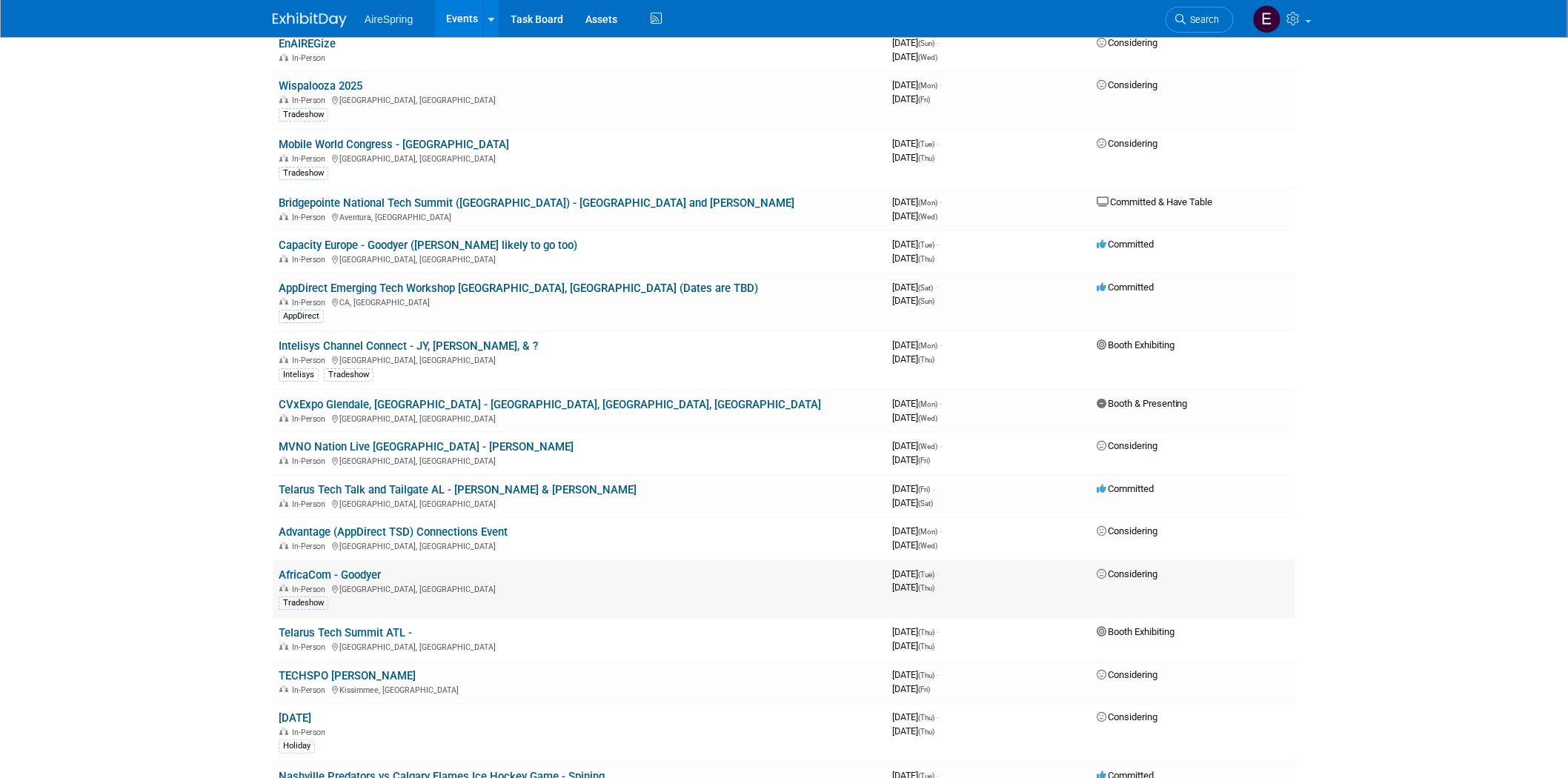
scroll to position [2058, 0]
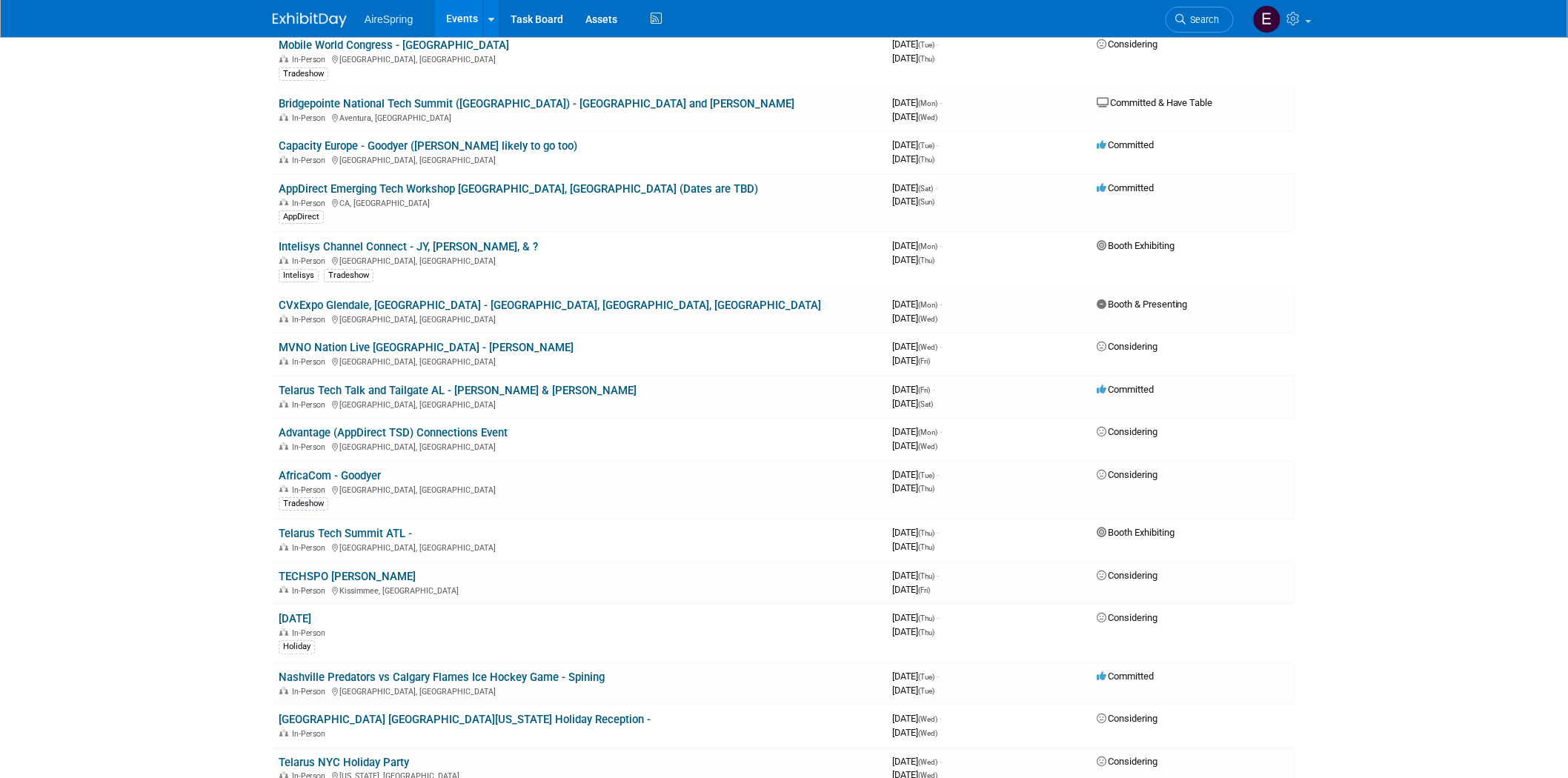
click at [359, 527] on link "Telarus Tech Summit ATL -" at bounding box center [345, 533] width 134 height 13
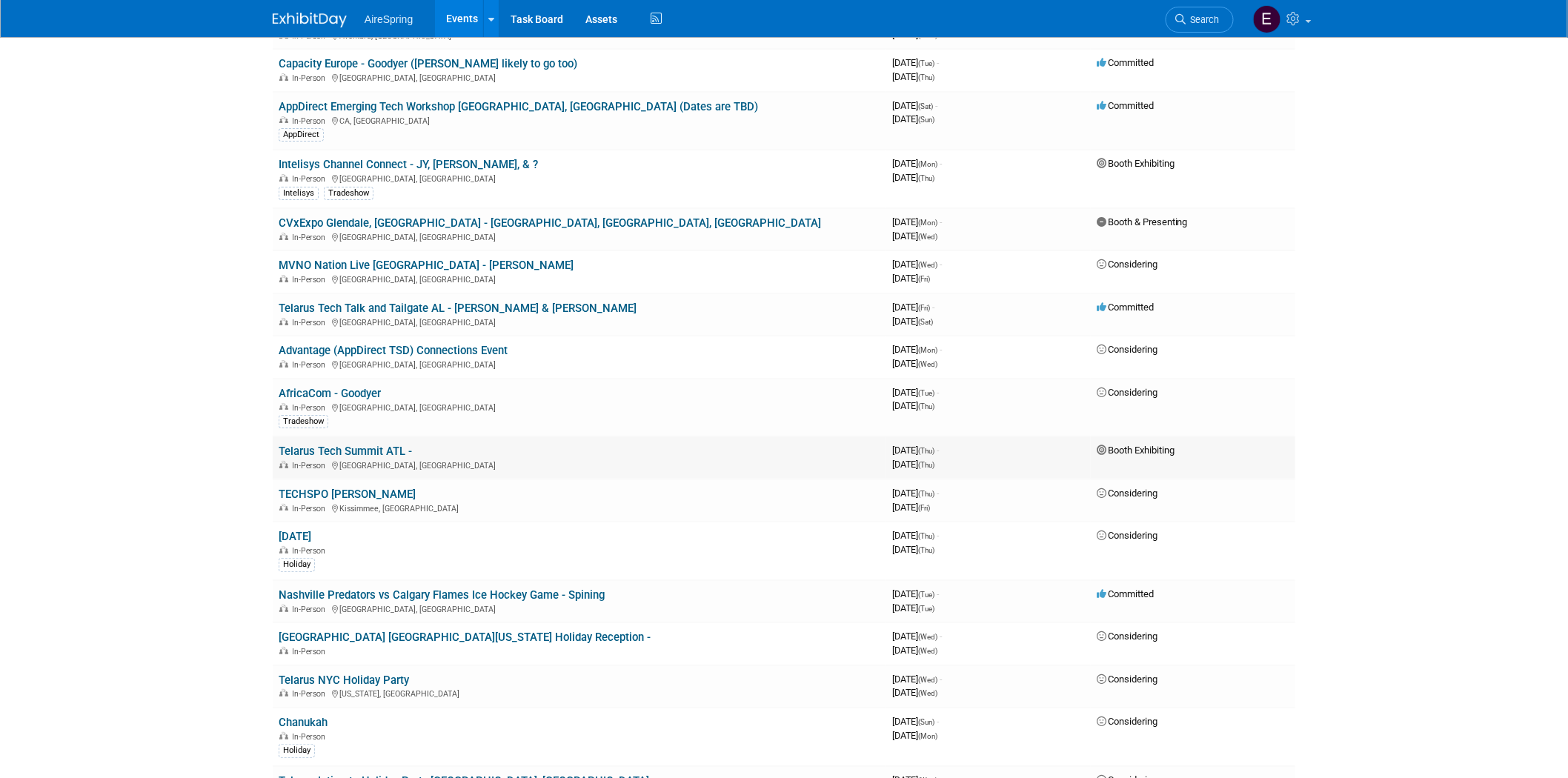
click at [343, 445] on link "Telarus Tech Summit ATL -" at bounding box center [345, 451] width 134 height 13
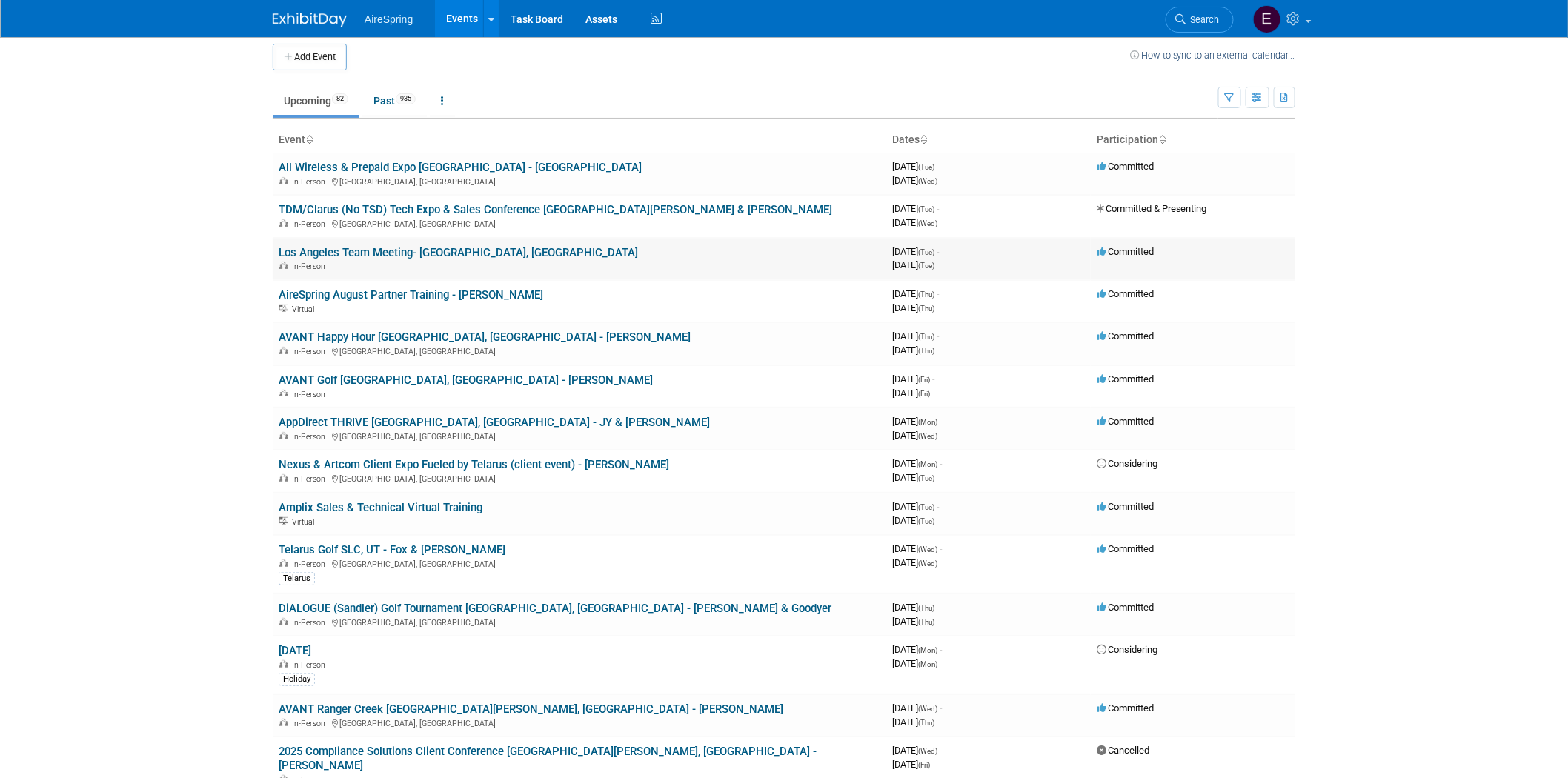
scroll to position [0, 0]
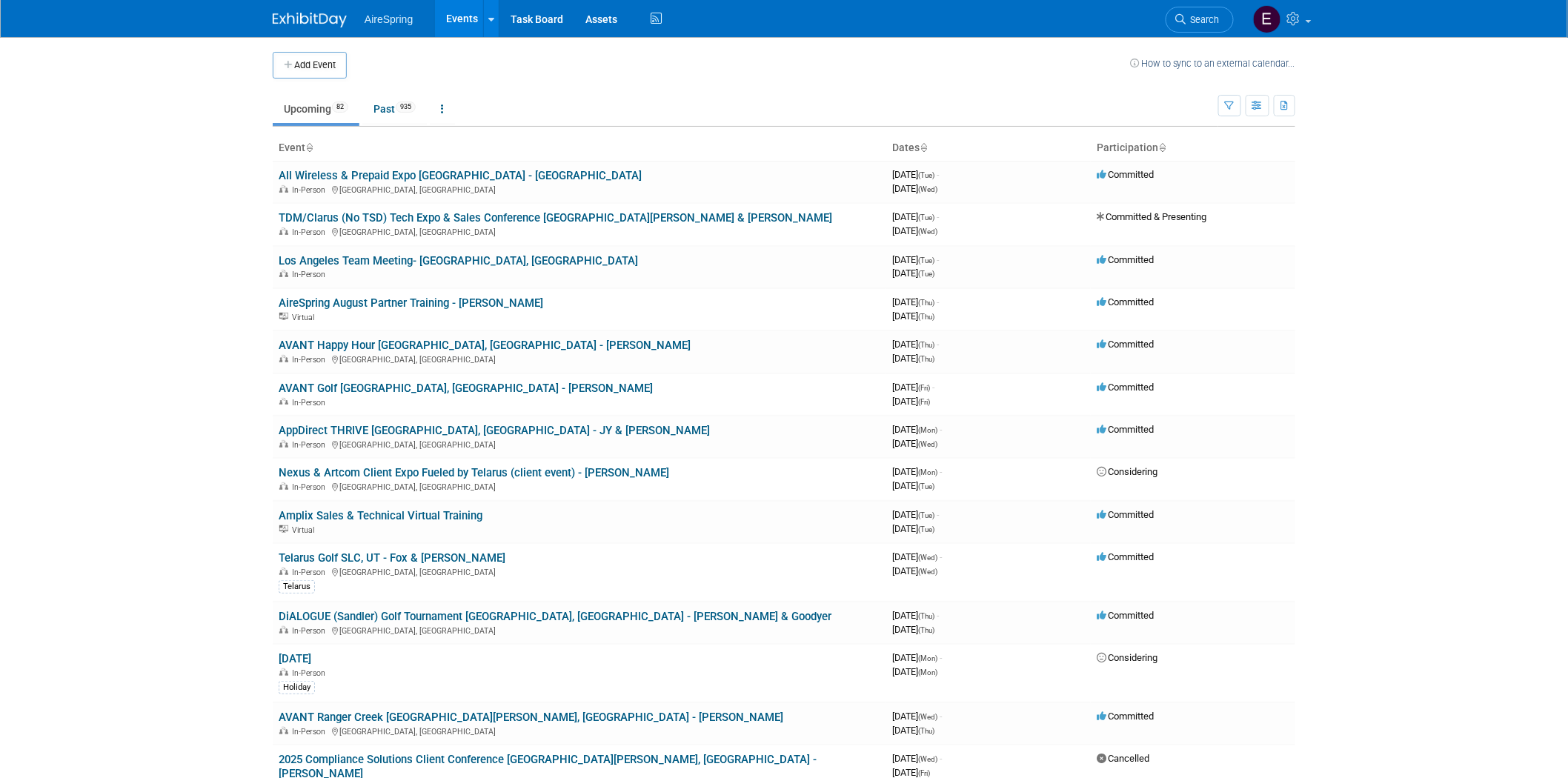
click at [460, 17] on link "Events" at bounding box center [462, 19] width 54 height 37
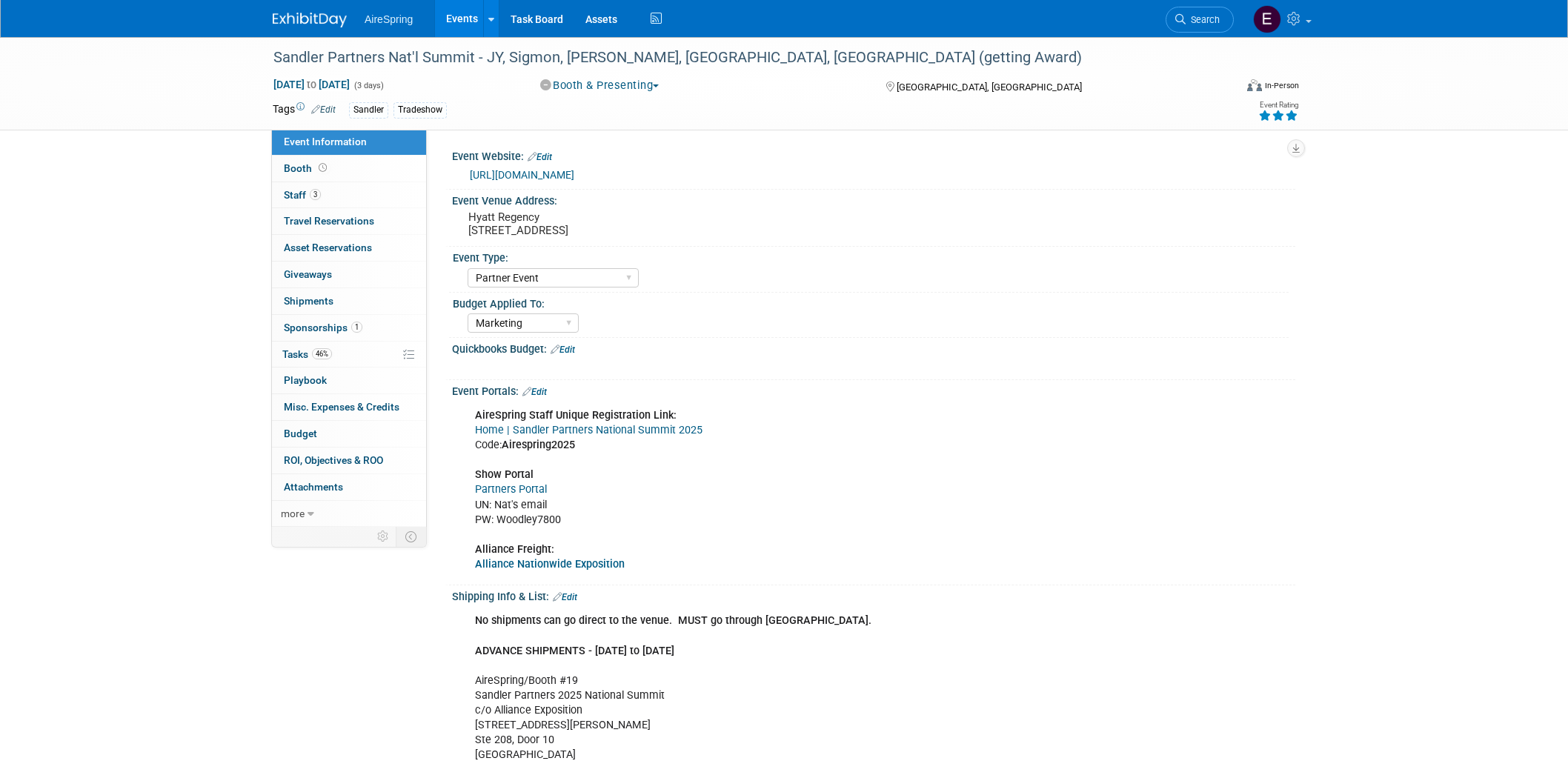
select select "Partner Event"
select select "Marketing"
click at [289, 196] on span "Staff 3" at bounding box center [302, 195] width 37 height 12
select select "Partner Event"
select select "Marketing"
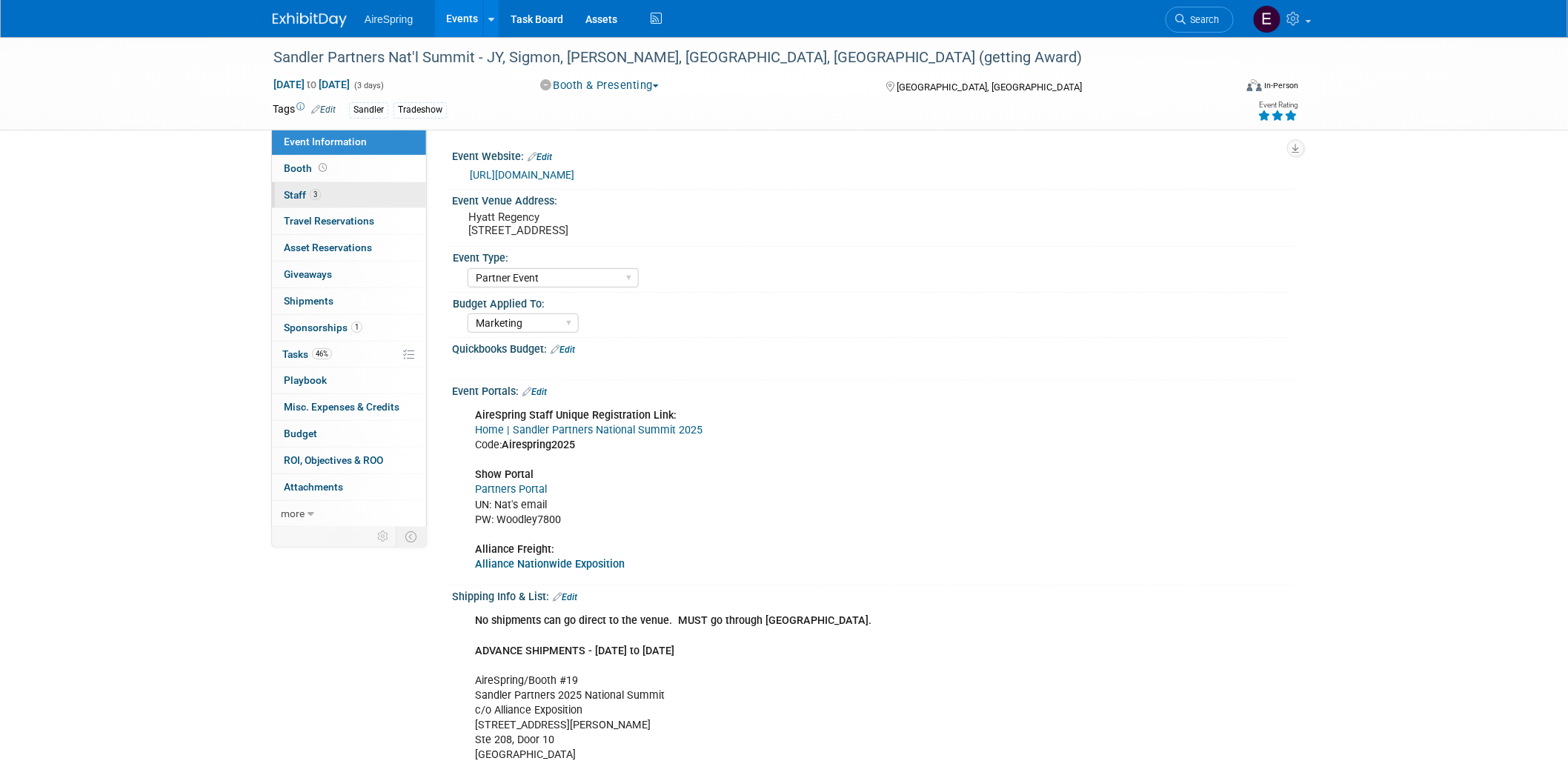
click at [300, 194] on span "Staff 3" at bounding box center [302, 195] width 37 height 12
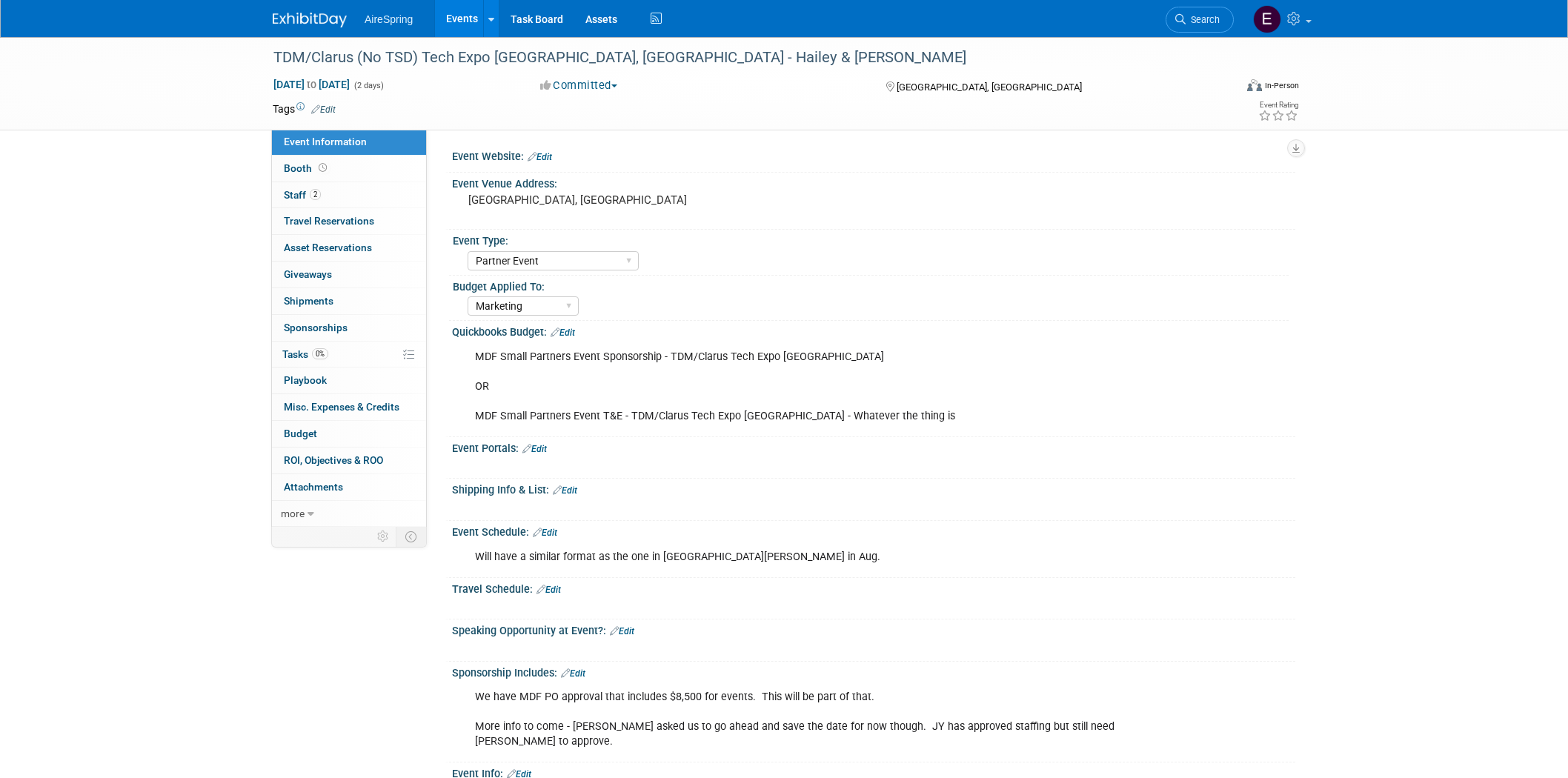
select select "Partner Event"
select select "Marketing"
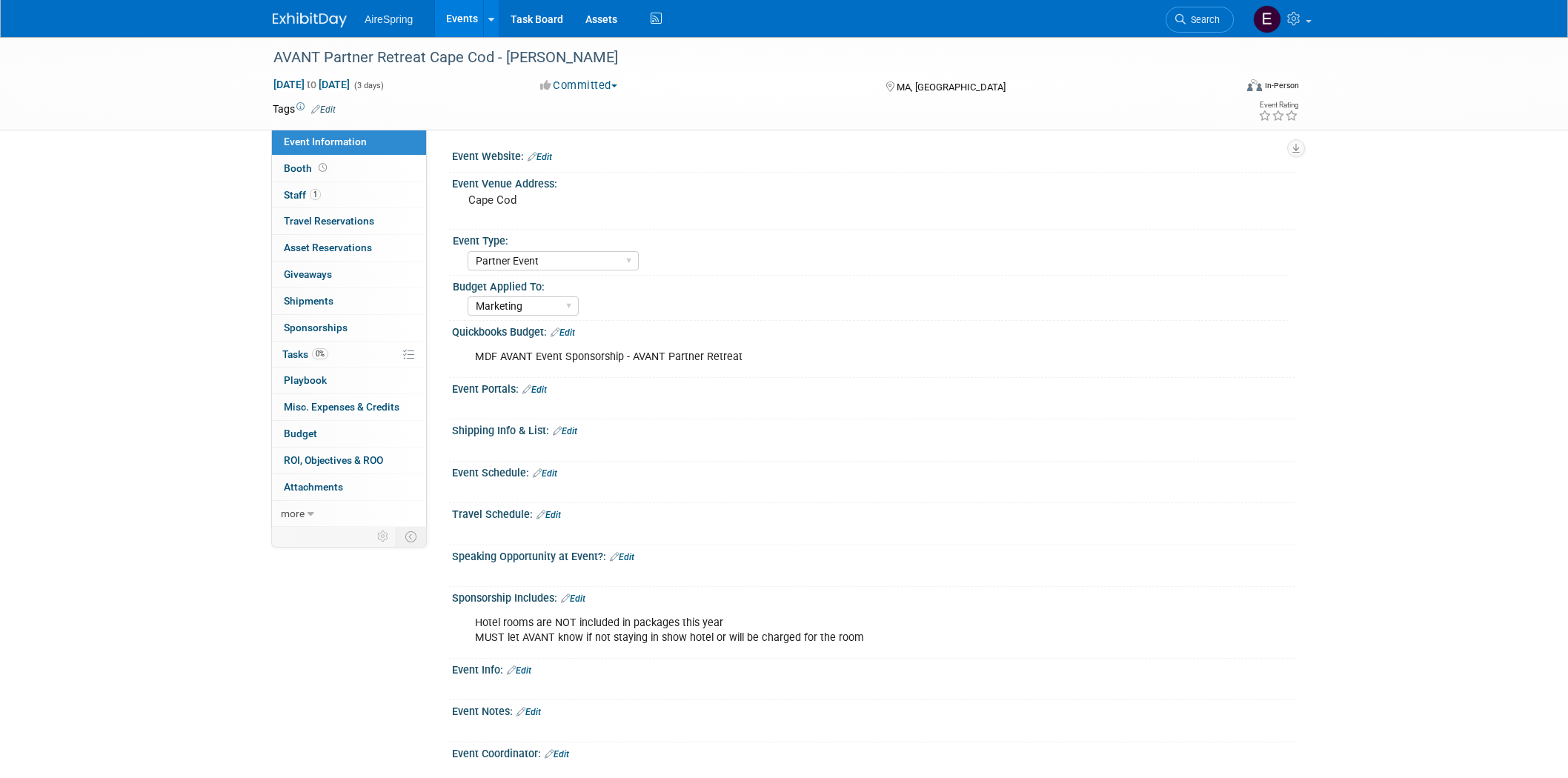
select select "Partner Event"
select select "Marketing"
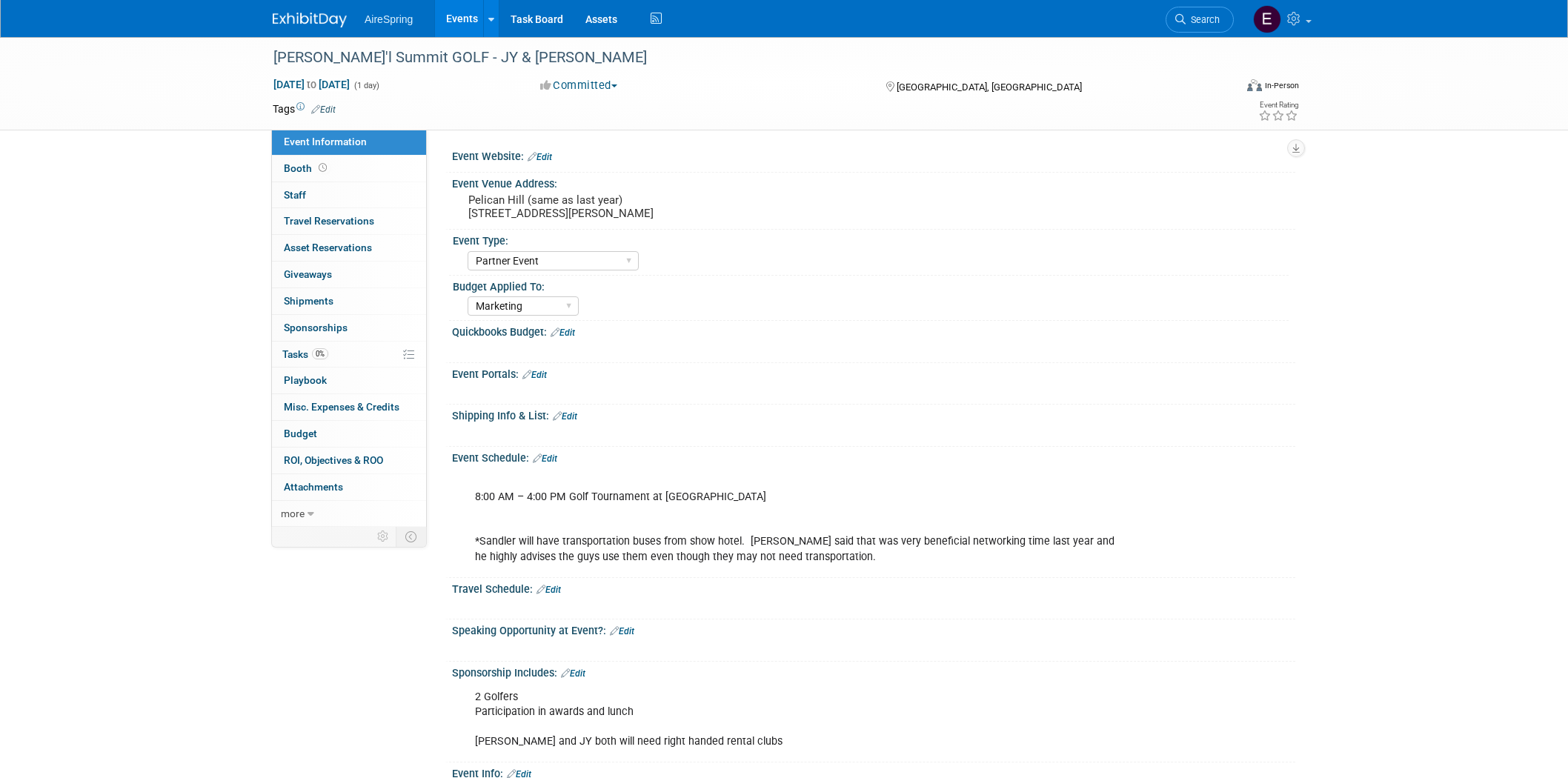
select select "Partner Event"
select select "Marketing"
click at [298, 198] on span "Staff 0" at bounding box center [295, 195] width 22 height 12
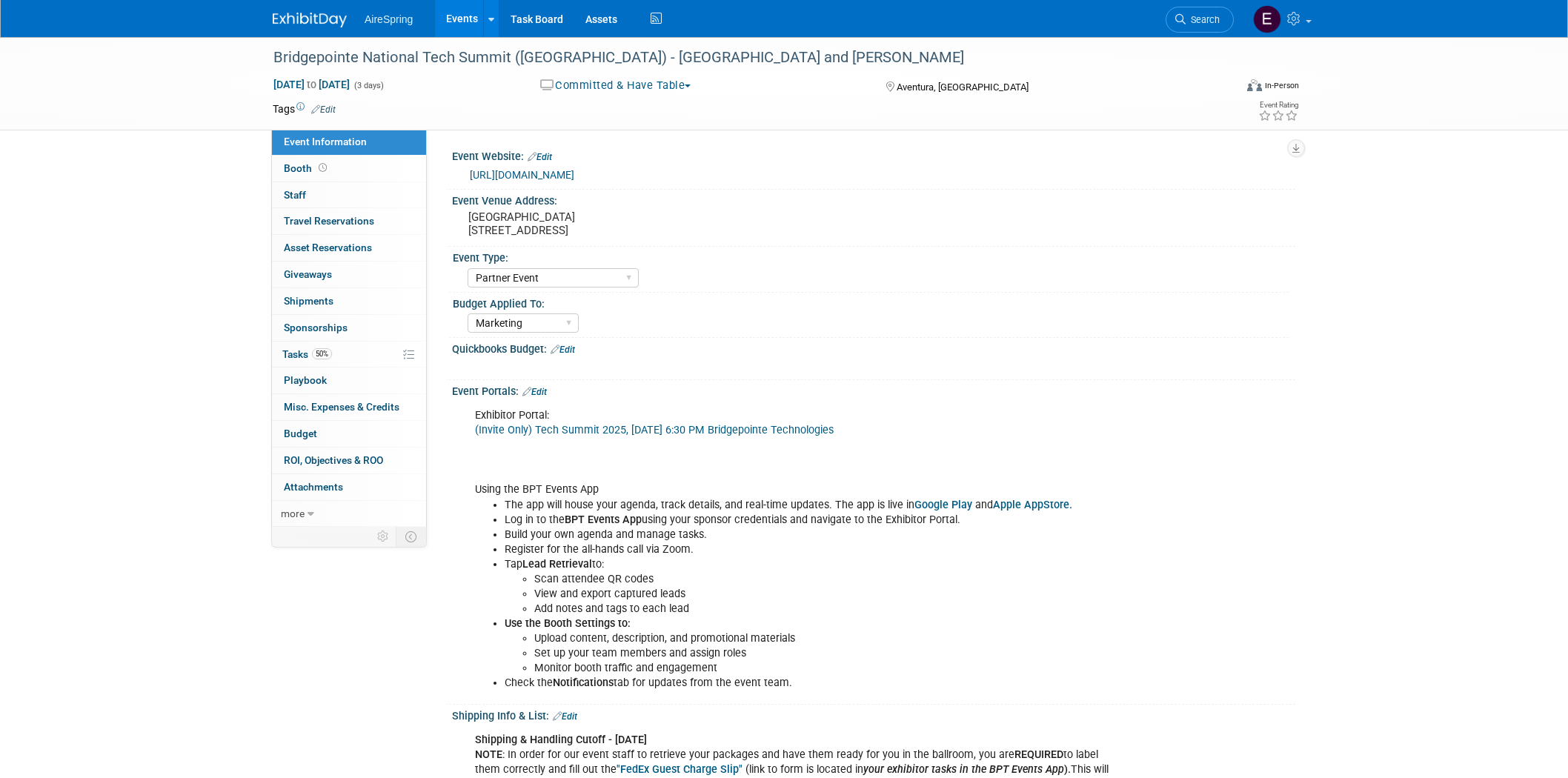
select select "Partner Event"
select select "Marketing"
drag, startPoint x: 273, startPoint y: 52, endPoint x: 477, endPoint y: 111, distance: 212.4
click at [562, 62] on div "Bridgepointe National Tech Summit ([GEOGRAPHIC_DATA]) - [GEOGRAPHIC_DATA] and […" at bounding box center [740, 58] width 944 height 27
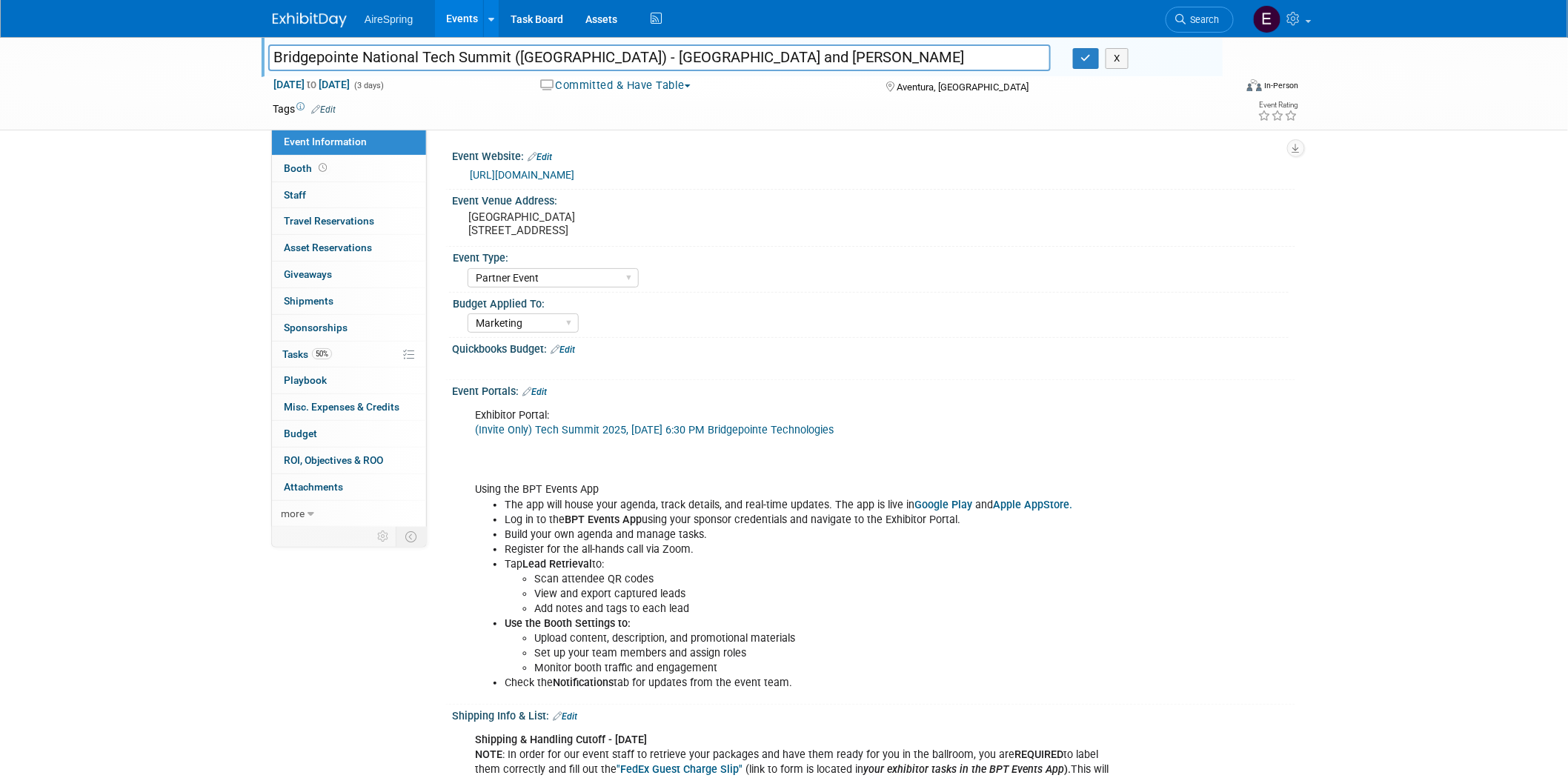
click at [275, 55] on input "Bridgepointe National Tech Summit ([GEOGRAPHIC_DATA]) - [GEOGRAPHIC_DATA] and […" at bounding box center [659, 57] width 783 height 26
drag, startPoint x: 323, startPoint y: 55, endPoint x: 656, endPoint y: 72, distance: 333.4
click at [675, 60] on input "Bridgepointe National Tech Summit ([GEOGRAPHIC_DATA]) - [GEOGRAPHIC_DATA] and […" at bounding box center [659, 57] width 783 height 26
click at [97, 113] on div "Bridgepointe National Tech Summit (Miami) - JY and Hailey Bridgepointe National…" at bounding box center [784, 84] width 1568 height 93
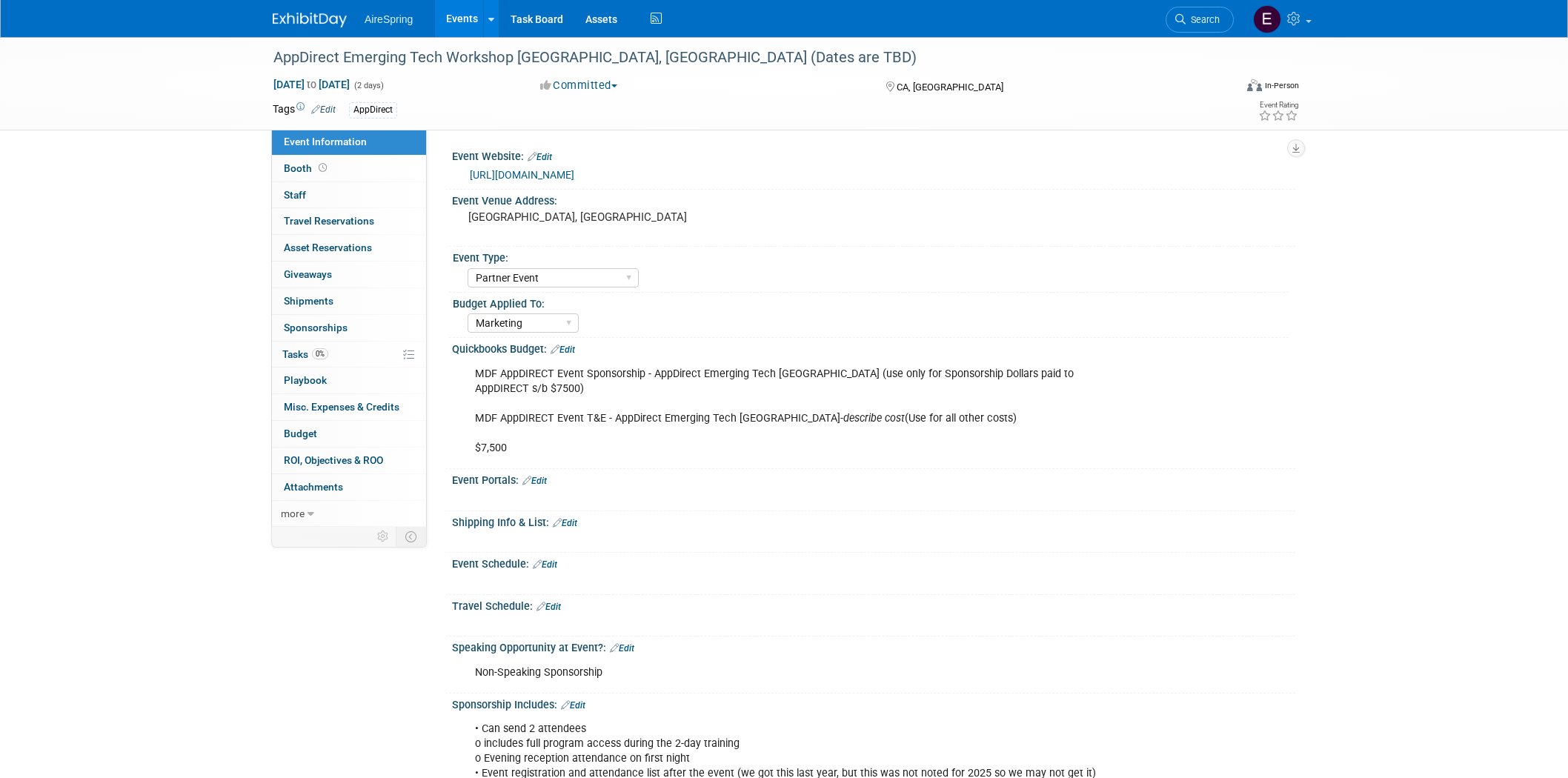
select select "Partner Event"
select select "Marketing"
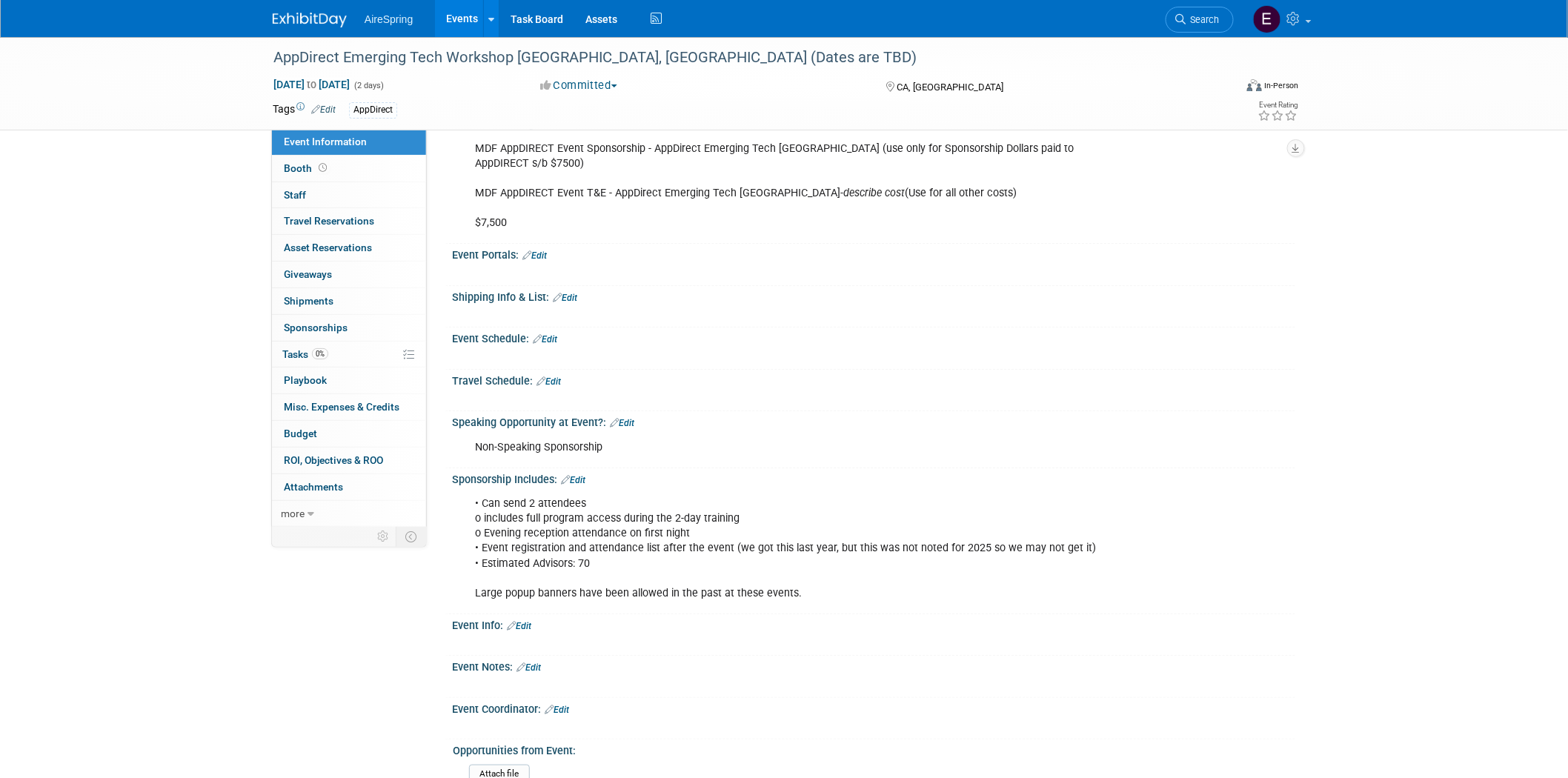
scroll to position [247, 0]
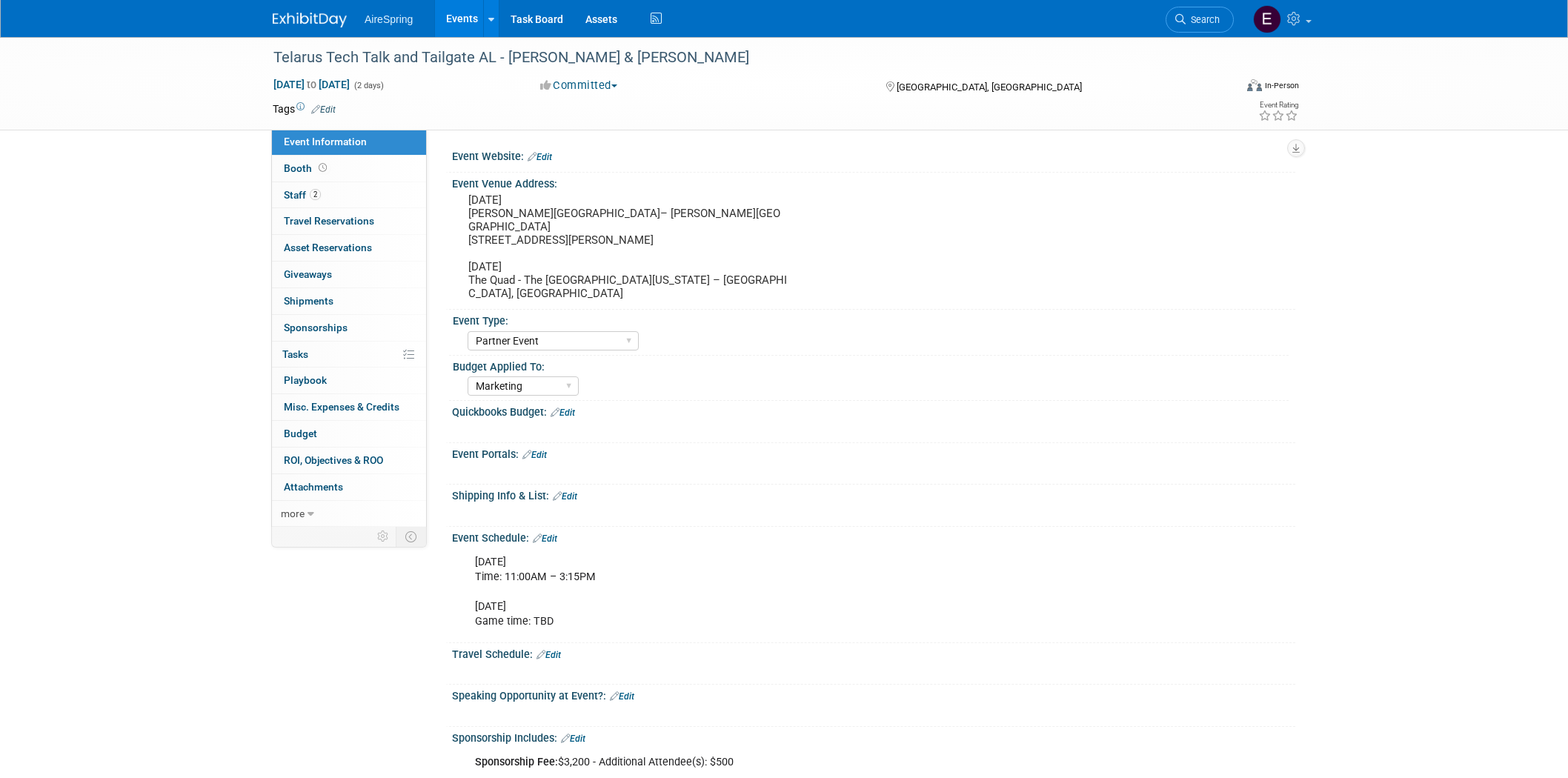
select select "Partner Event"
select select "Marketing"
click at [306, 196] on span "Staff 2" at bounding box center [302, 195] width 37 height 12
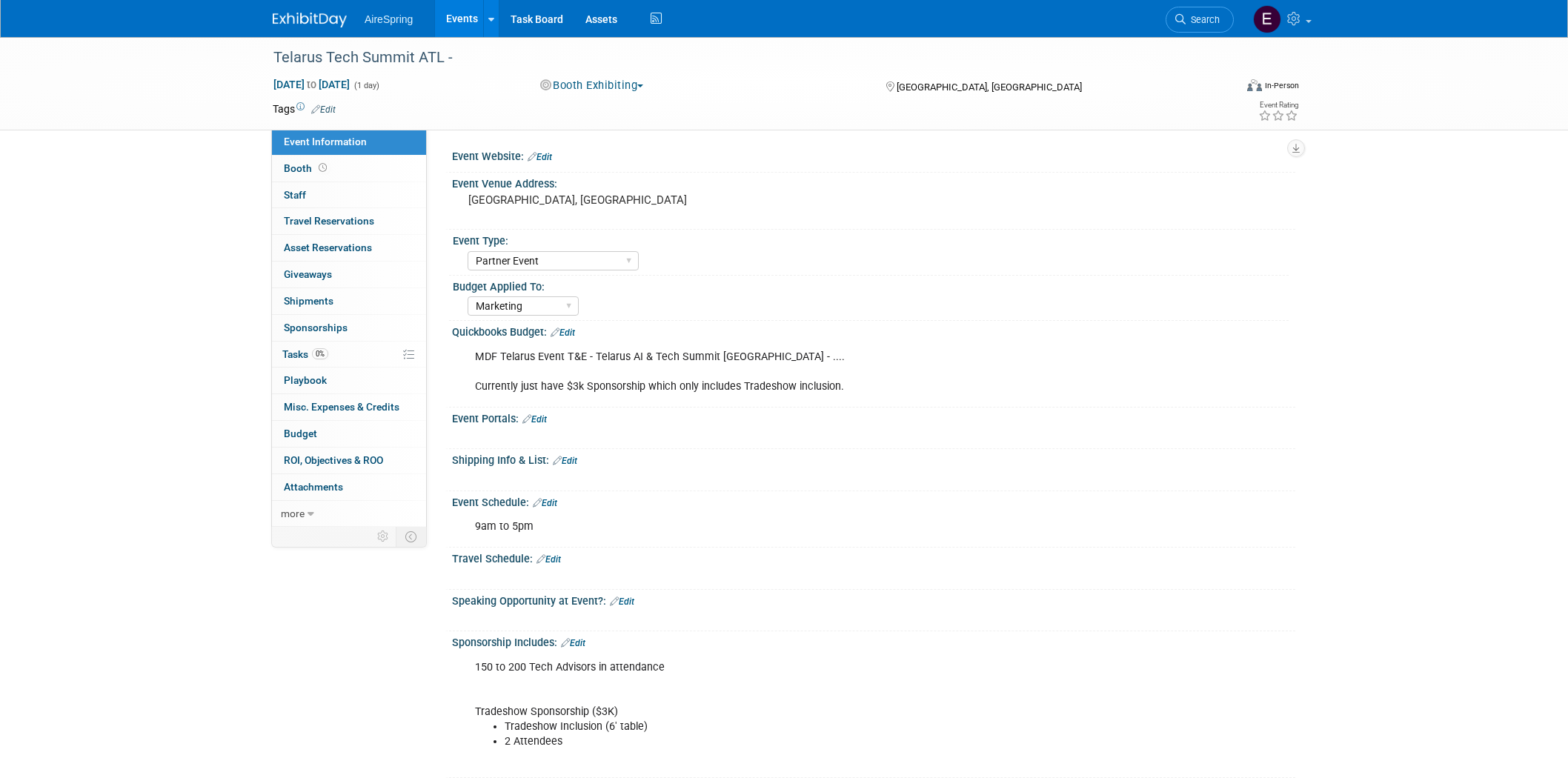
select select "Partner Event"
select select "Marketing"
select select "Partner Event"
select select "Marketing"
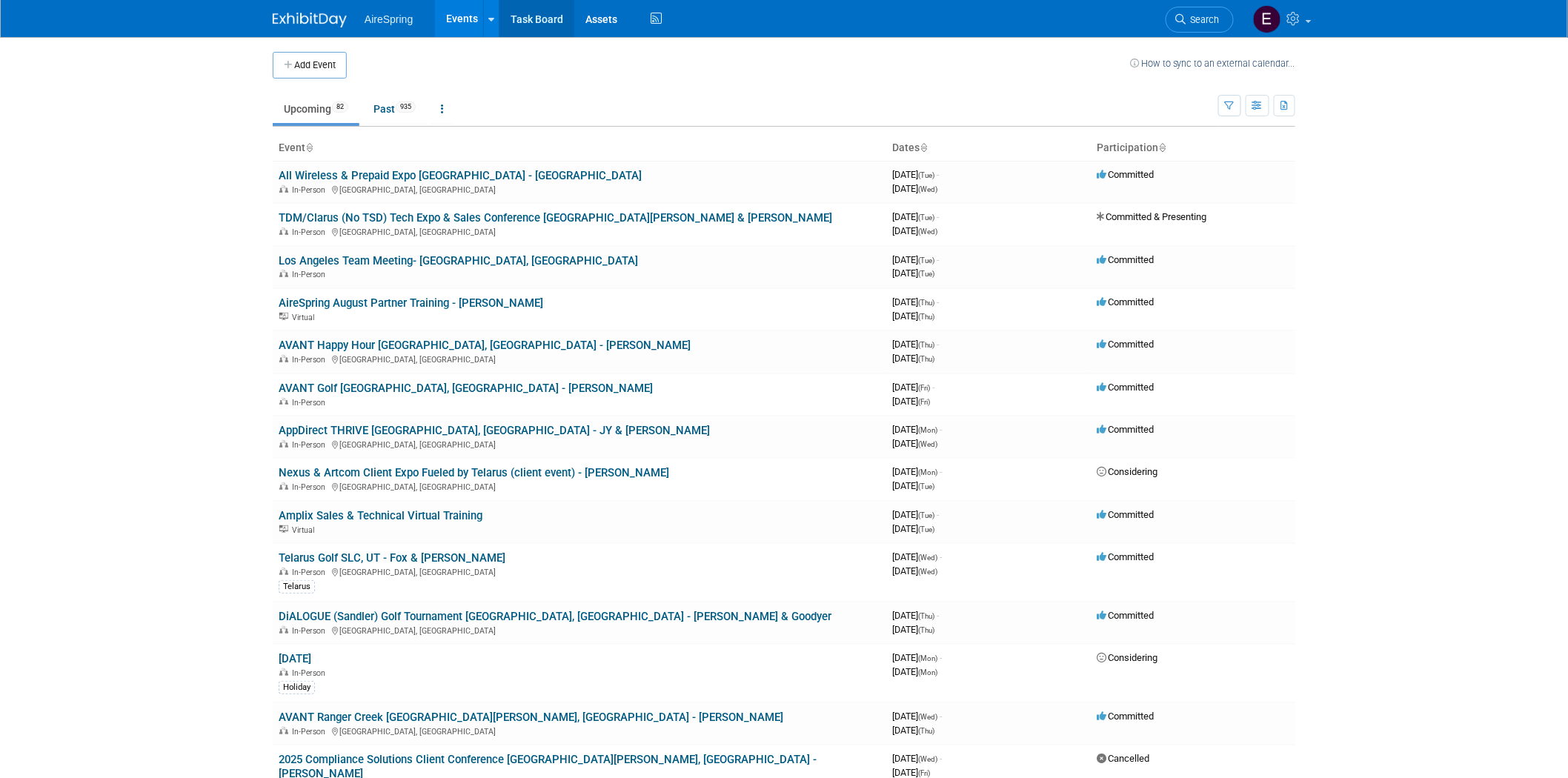
drag, startPoint x: 552, startPoint y: 16, endPoint x: 538, endPoint y: 42, distance: 29.5
click at [551, 15] on link "Task Board" at bounding box center [537, 19] width 75 height 37
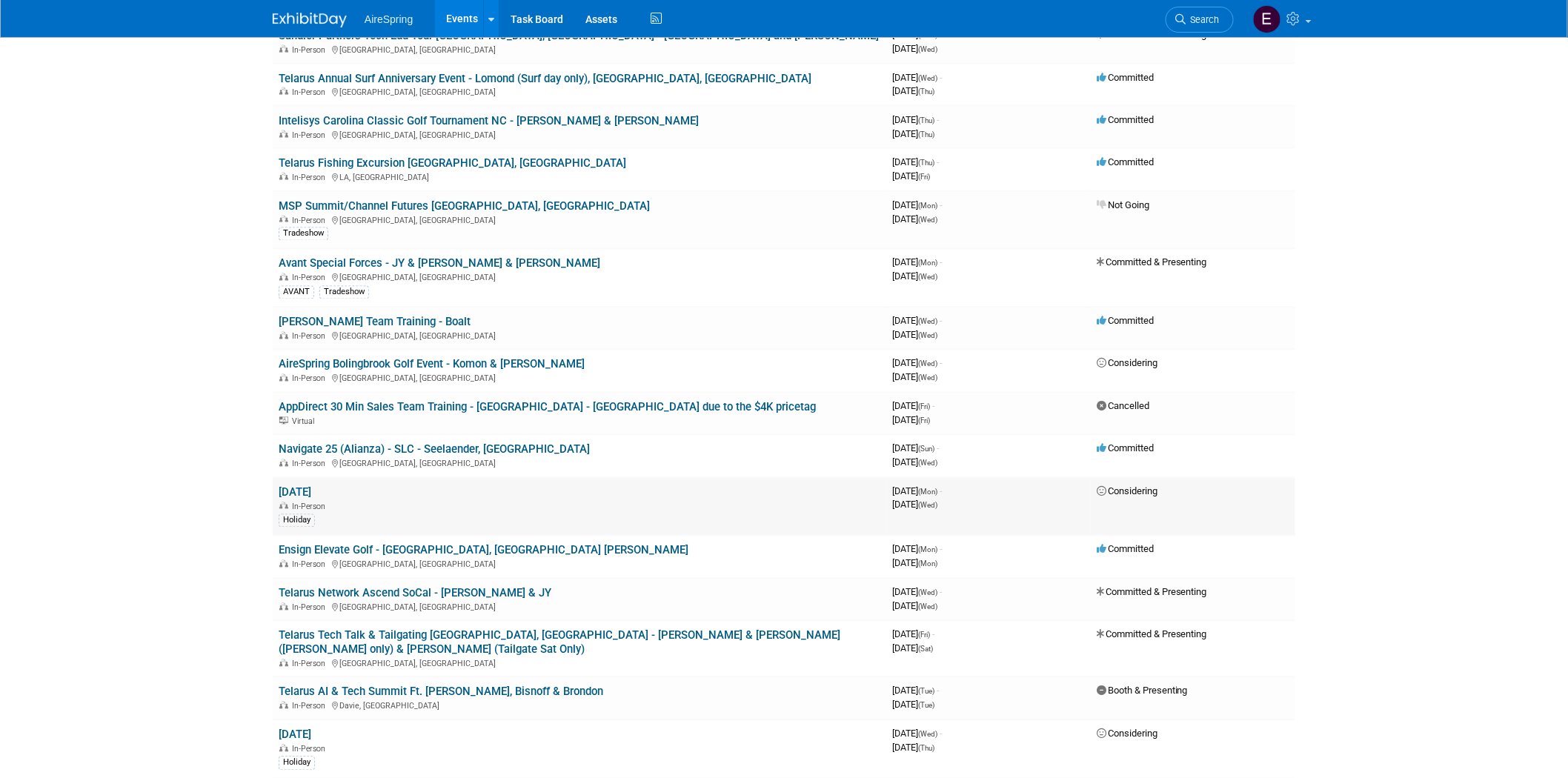
scroll to position [988, 0]
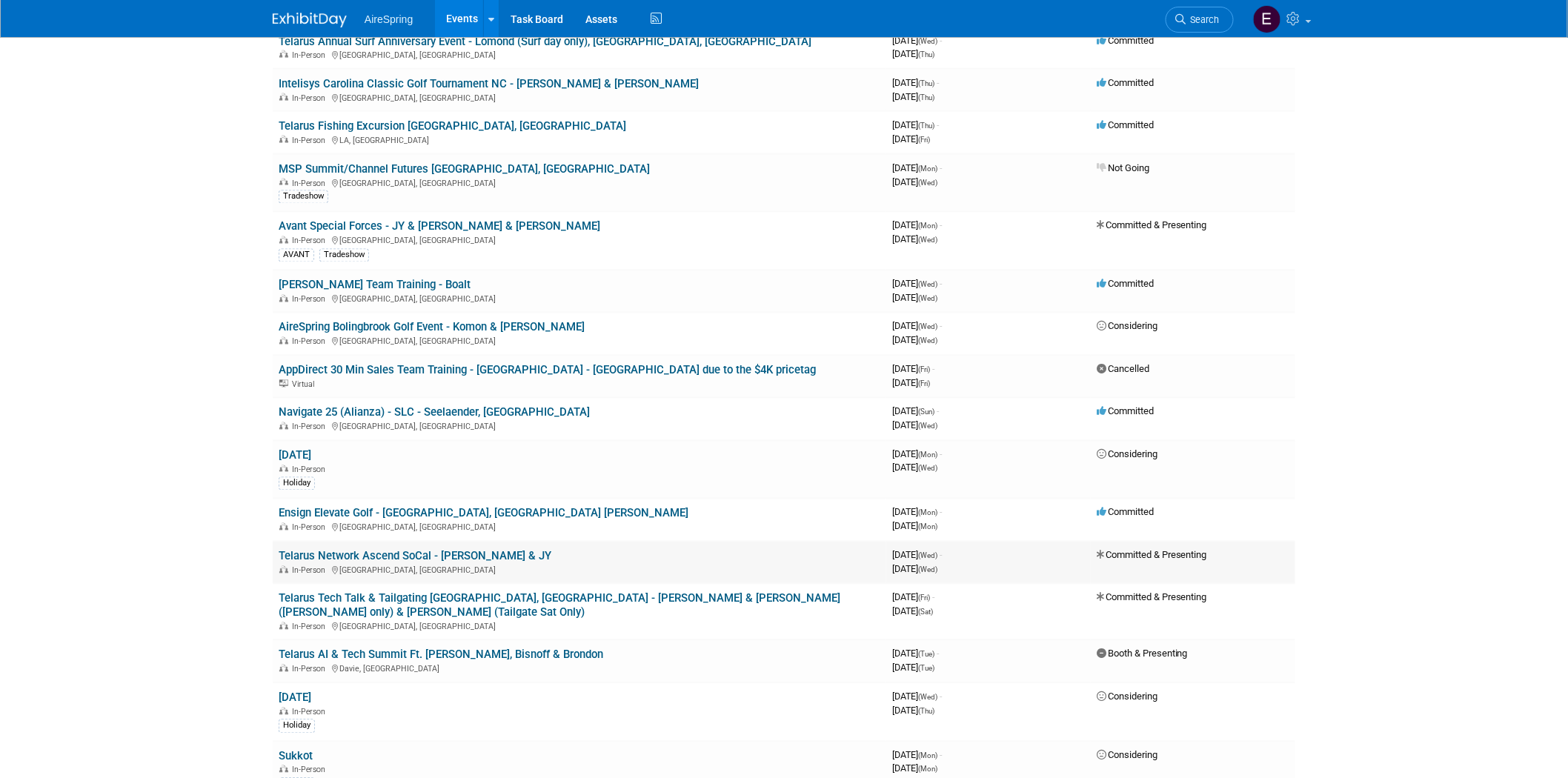
click at [433, 550] on link "Telarus Network Ascend SoCal - [PERSON_NAME] & JY" at bounding box center [415, 556] width 273 height 13
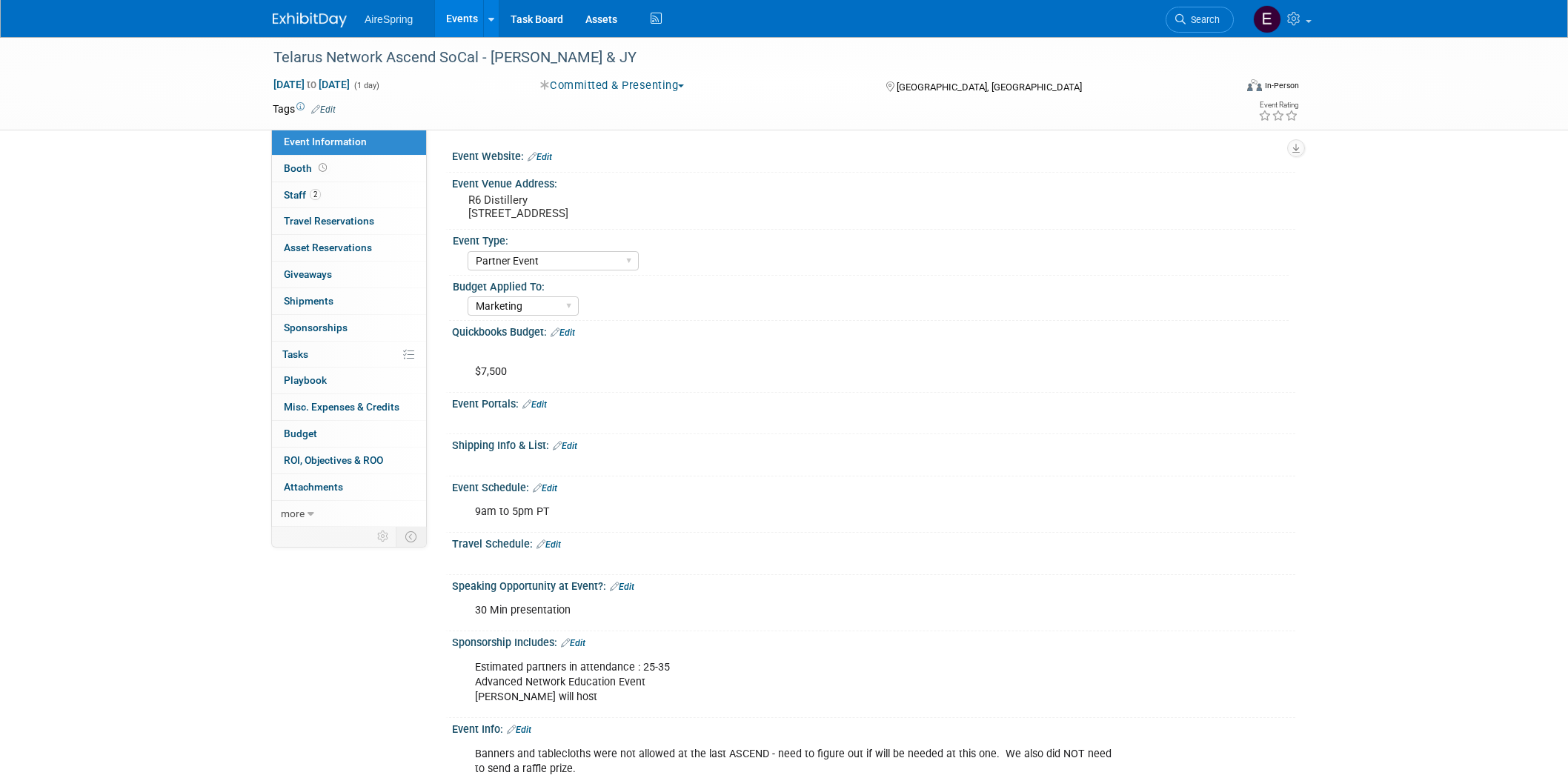
select select "Partner Event"
select select "Marketing"
drag, startPoint x: 273, startPoint y: 54, endPoint x: 594, endPoint y: 54, distance: 321.0
click at [594, 54] on div "Telarus Network Ascend SoCal - [PERSON_NAME] & JY" at bounding box center [740, 58] width 944 height 27
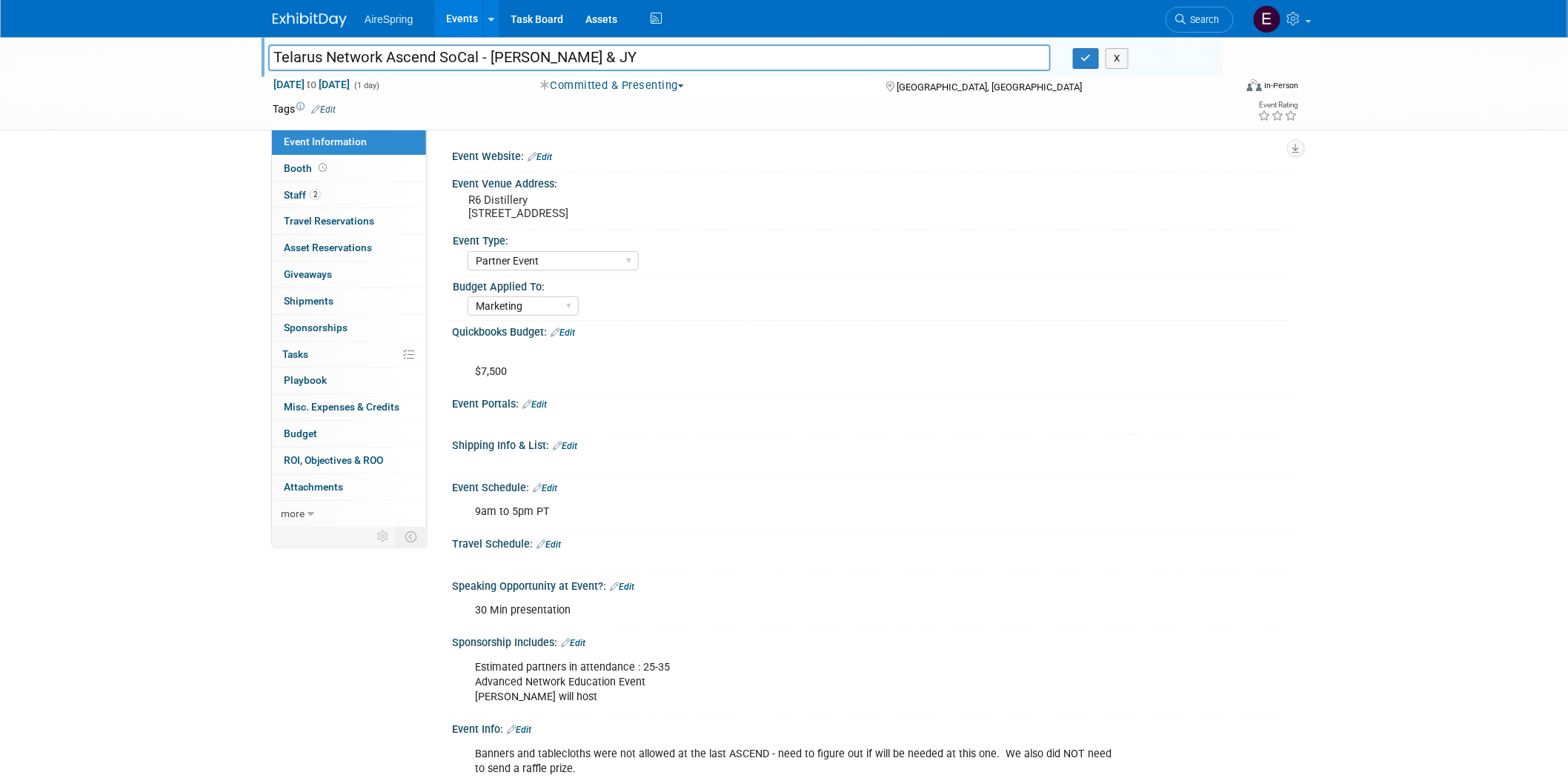
drag, startPoint x: 275, startPoint y: 52, endPoint x: 566, endPoint y: 69, distance: 291.5
click at [587, 59] on input "Telarus Network Ascend SoCal - [PERSON_NAME] & JY" at bounding box center [659, 57] width 783 height 26
click at [168, 139] on div "Telarus Network Ascend SoCal - [PERSON_NAME] & JY Telarus Network Ascend SoCal …" at bounding box center [784, 498] width 1568 height 923
drag, startPoint x: 273, startPoint y: 52, endPoint x: 477, endPoint y: 56, distance: 204.0
click at [477, 56] on input "Telarus Network Ascend SoCal - [PERSON_NAME] & JY" at bounding box center [659, 57] width 783 height 26
